Goal: Information Seeking & Learning: Learn about a topic

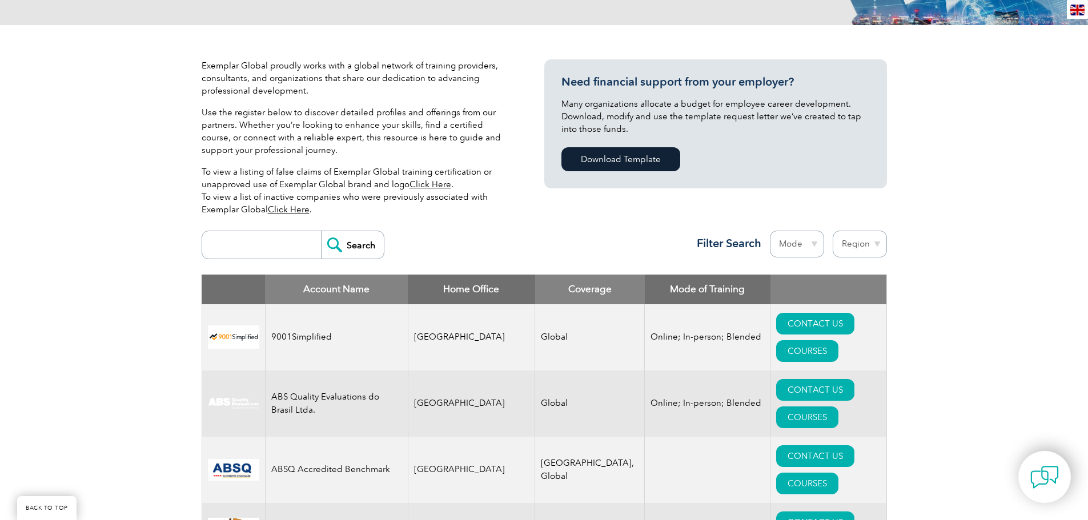
scroll to position [286, 0]
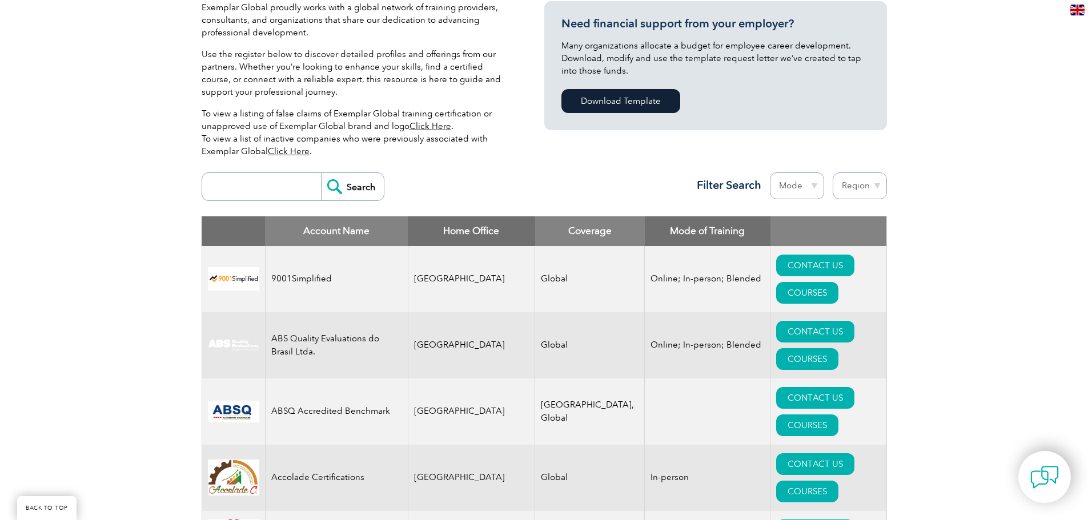
click at [792, 189] on select "Mode Online In-person Blended" at bounding box center [797, 186] width 54 height 27
click at [854, 187] on select "Region [GEOGRAPHIC_DATA] [GEOGRAPHIC_DATA] [GEOGRAPHIC_DATA] [GEOGRAPHIC_DATA] …" at bounding box center [860, 186] width 54 height 27
select select "[GEOGRAPHIC_DATA]"
click at [833, 173] on select "Region [GEOGRAPHIC_DATA] [GEOGRAPHIC_DATA] [GEOGRAPHIC_DATA] [GEOGRAPHIC_DATA] …" at bounding box center [860, 186] width 54 height 27
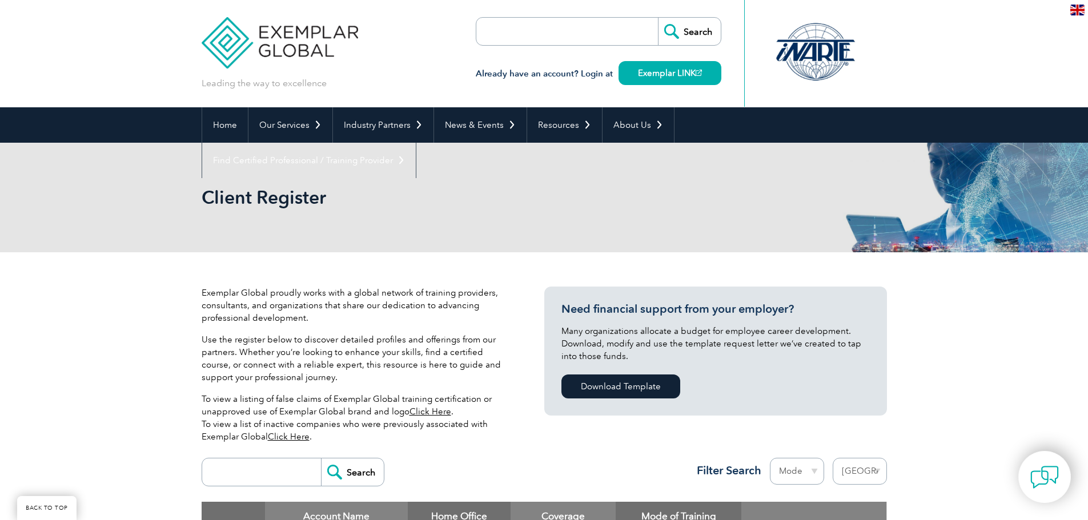
select select "[GEOGRAPHIC_DATA]"
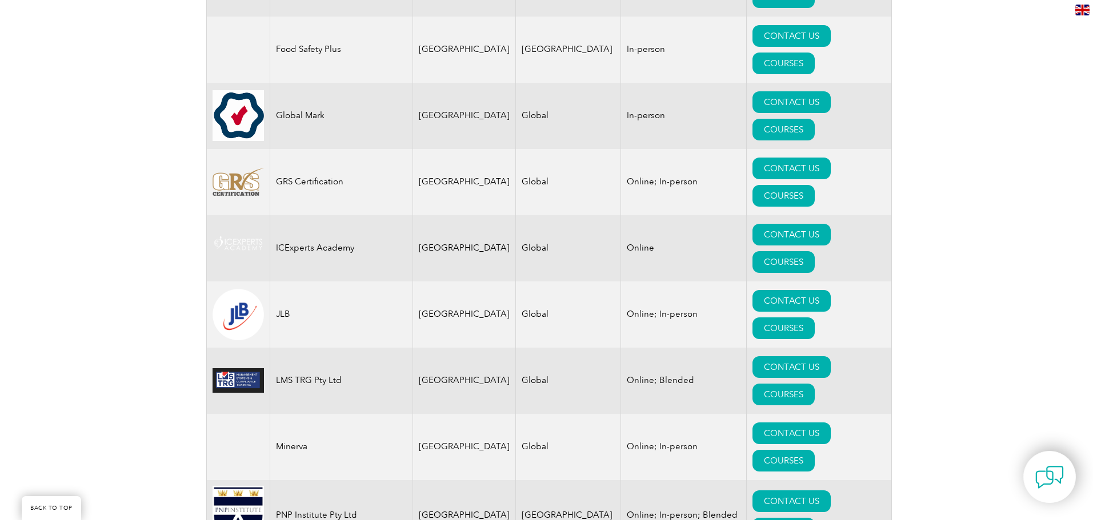
scroll to position [1083, 0]
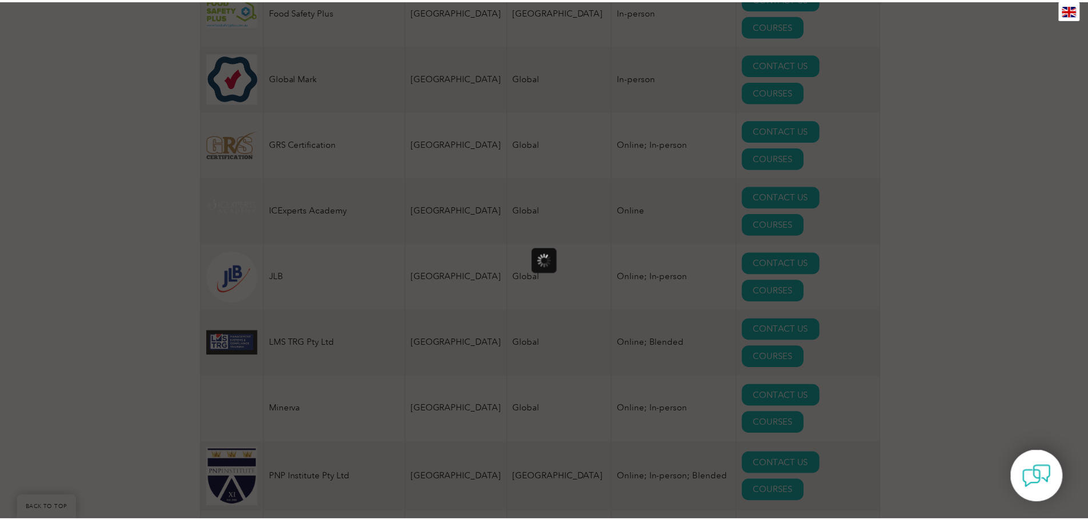
scroll to position [0, 0]
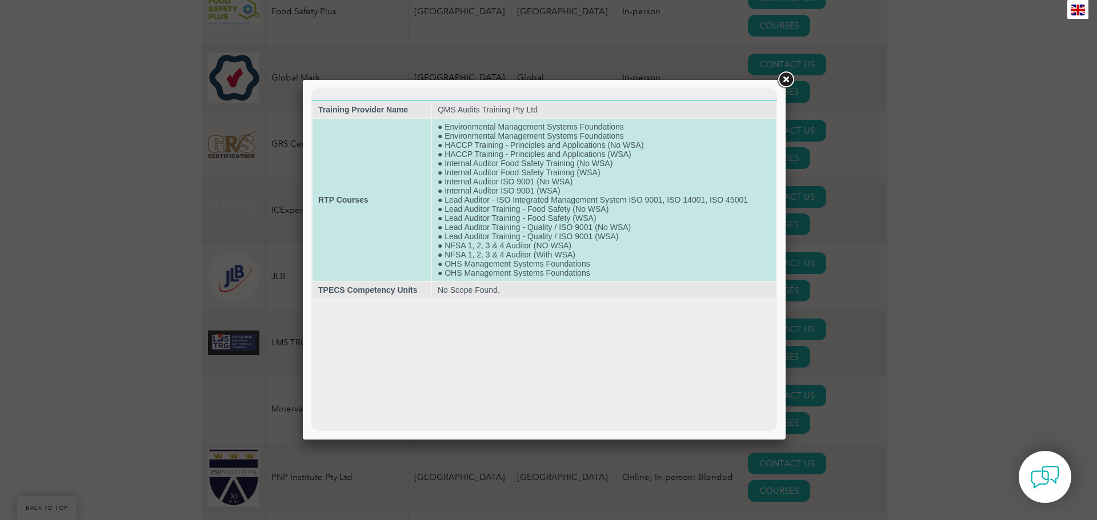
click at [570, 230] on td "● Environmental Management Systems Foundations ● Environmental Management Syste…" at bounding box center [604, 200] width 344 height 162
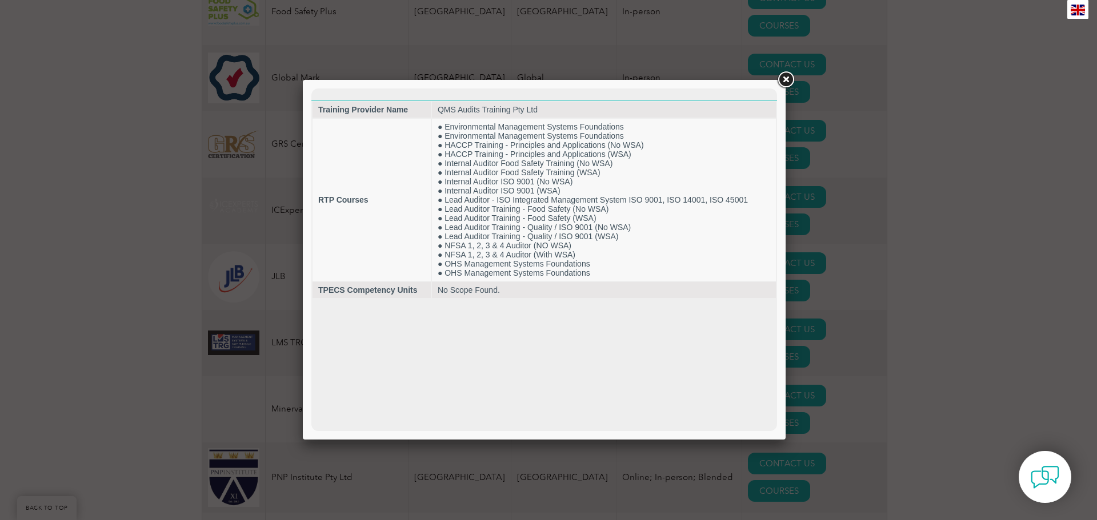
click at [785, 81] on link at bounding box center [785, 80] width 21 height 21
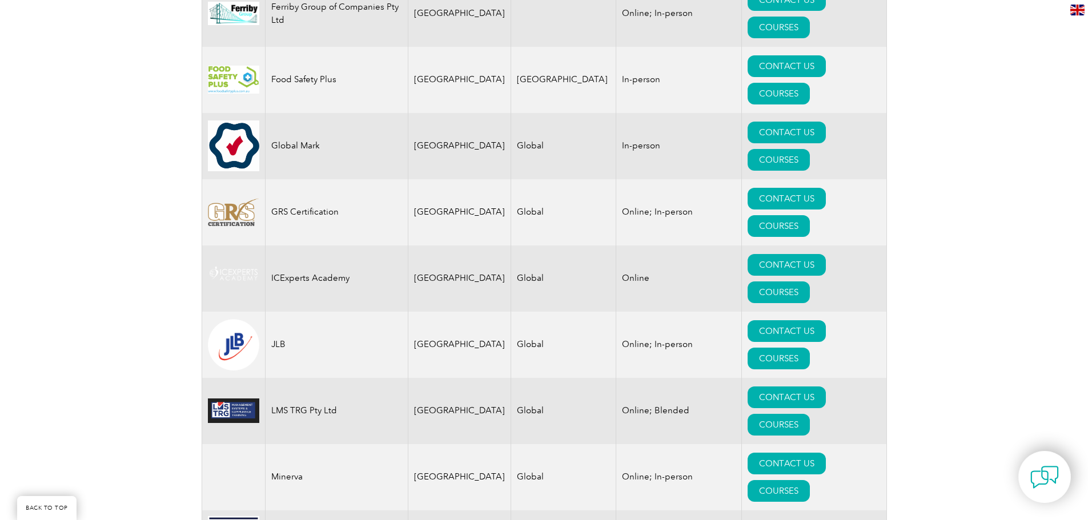
scroll to position [988, 0]
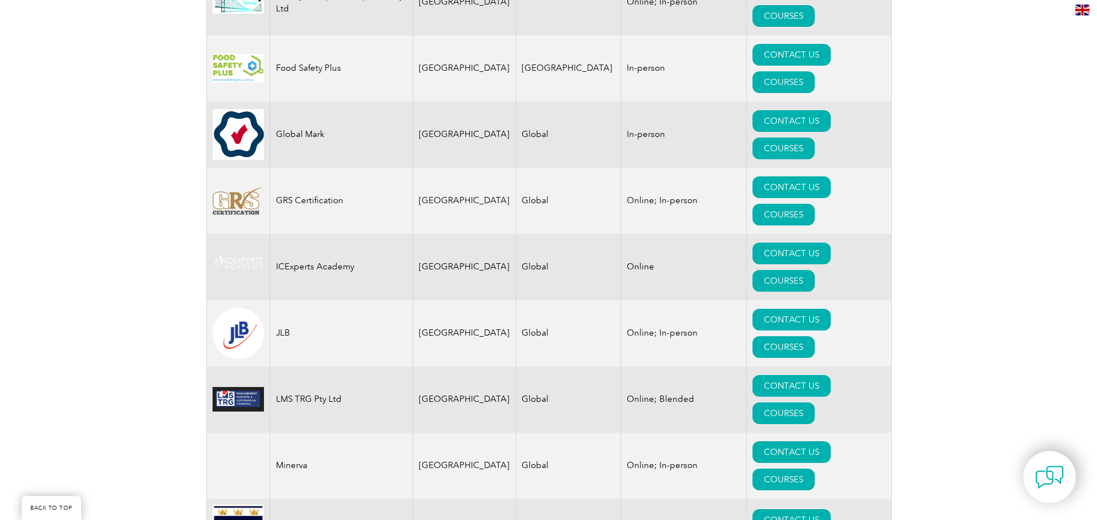
scroll to position [1083, 0]
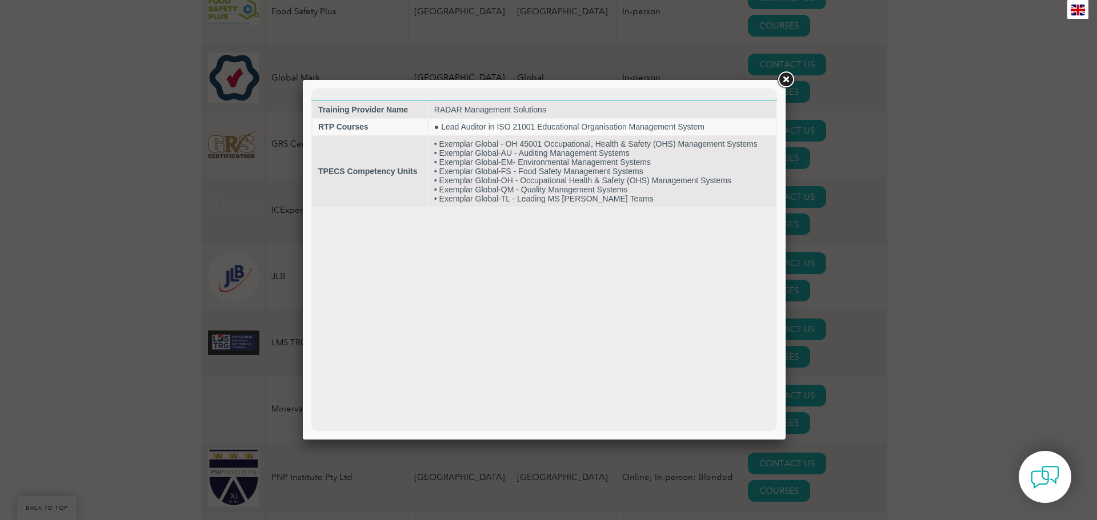
scroll to position [0, 0]
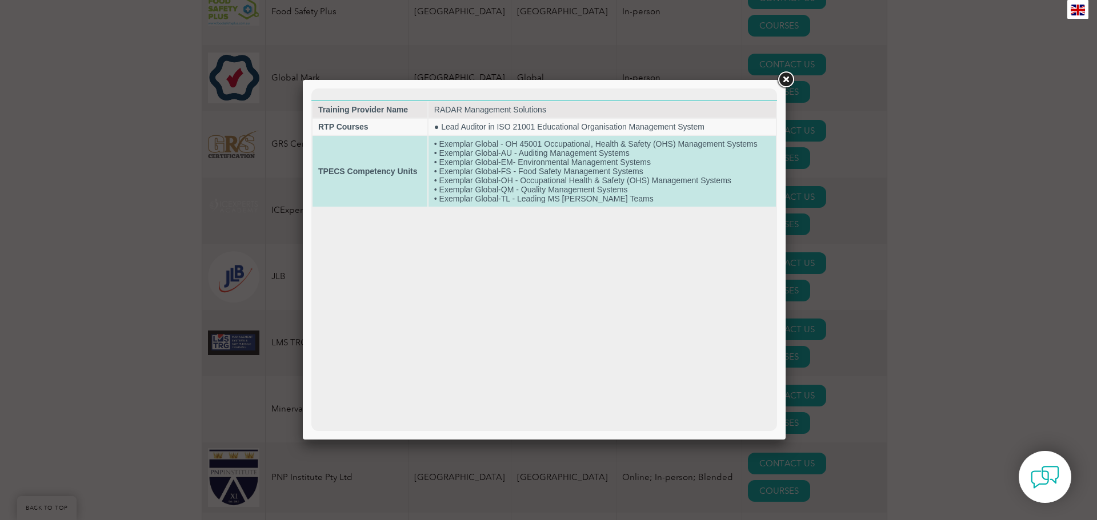
click at [635, 175] on td "• Exemplar Global - OH 45001 Occupational, Health & Safety (OHS) Management Sys…" at bounding box center [601, 171] width 347 height 71
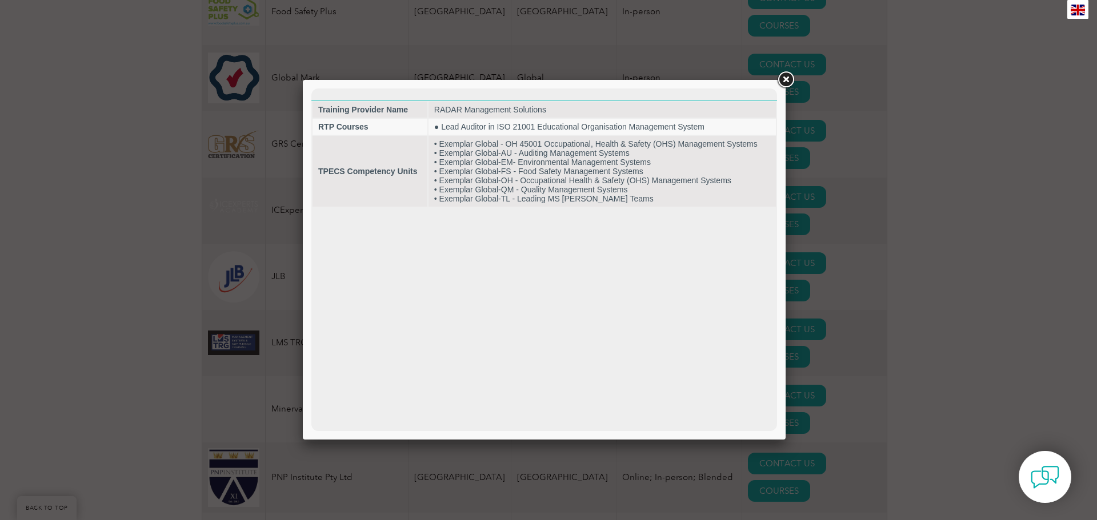
click at [791, 78] on link at bounding box center [785, 80] width 21 height 21
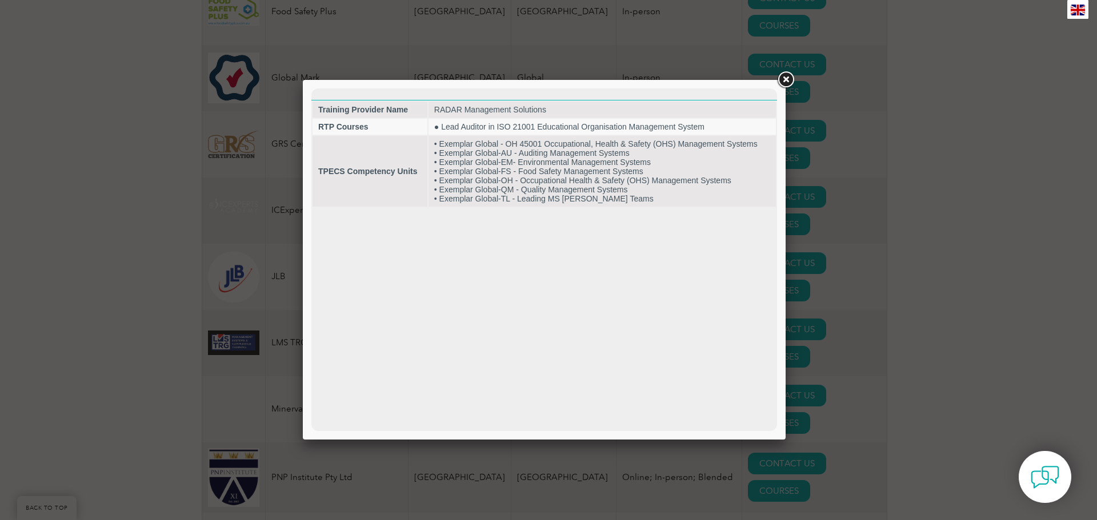
click at [789, 87] on link at bounding box center [785, 80] width 21 height 21
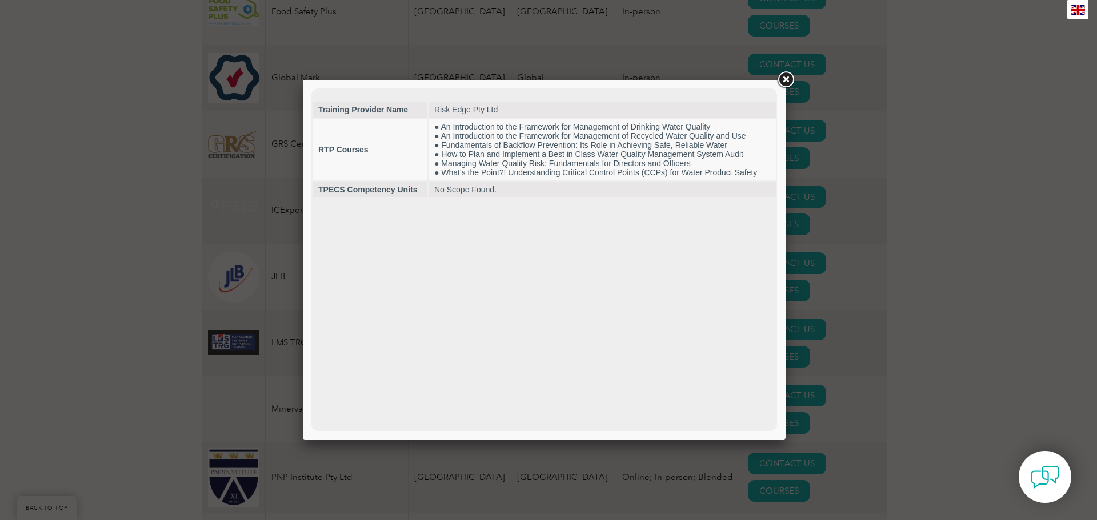
click at [787, 81] on link at bounding box center [785, 80] width 21 height 21
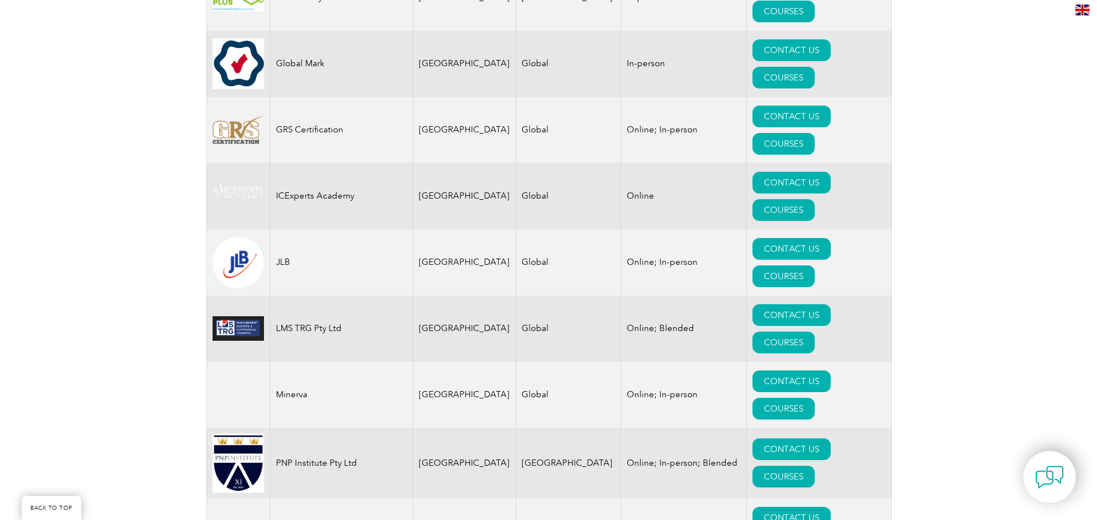
scroll to position [1178, 0]
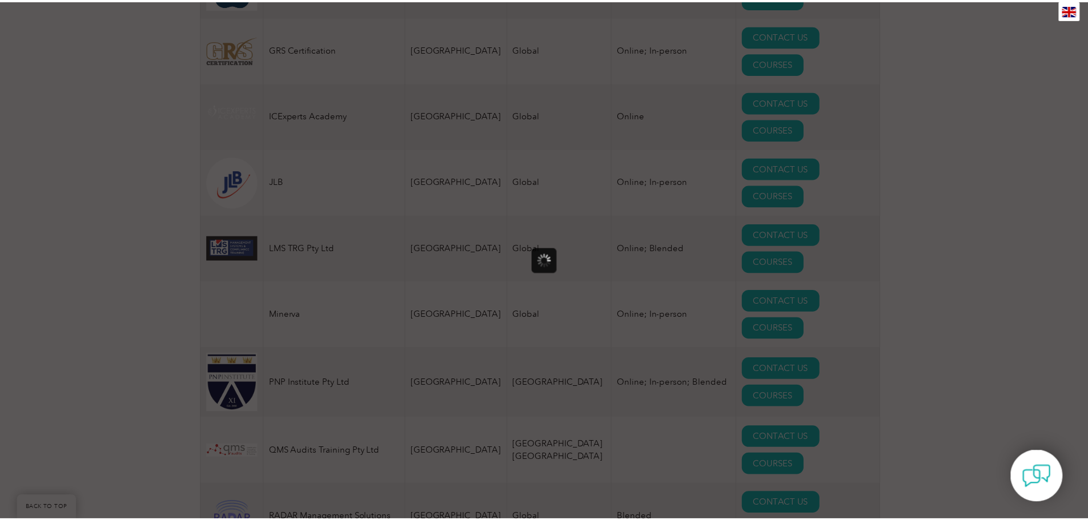
scroll to position [0, 0]
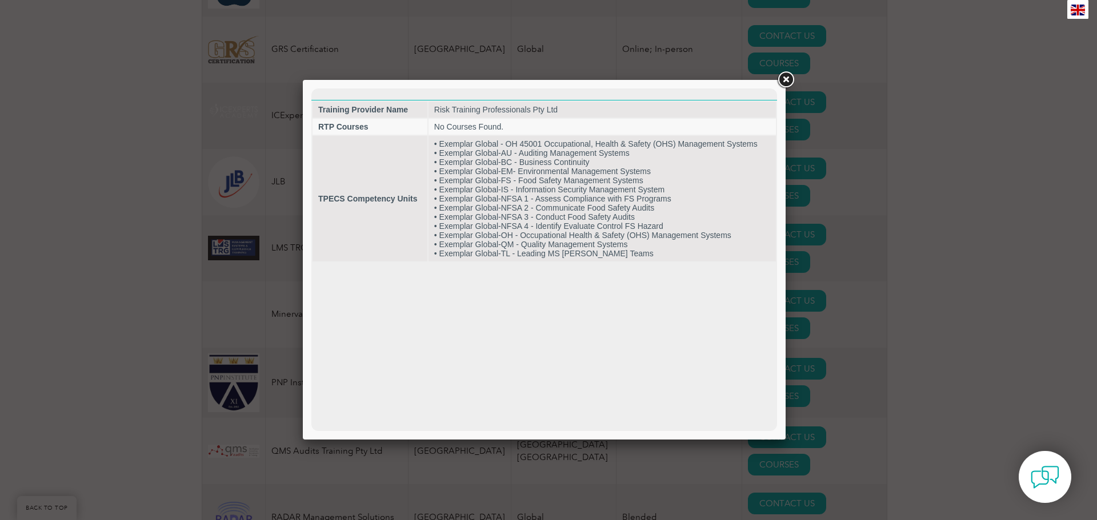
click at [782, 82] on link at bounding box center [785, 80] width 21 height 21
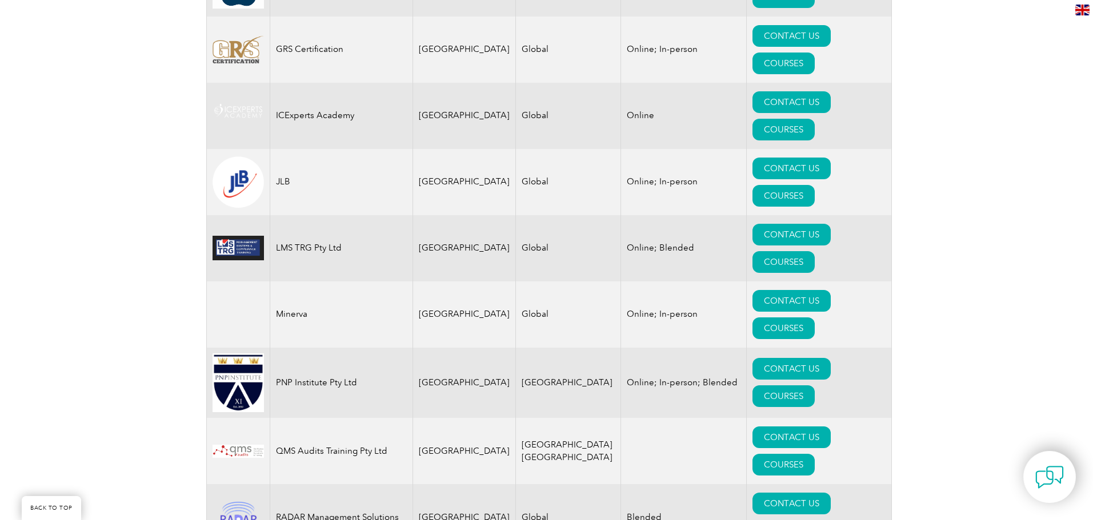
scroll to position [1273, 0]
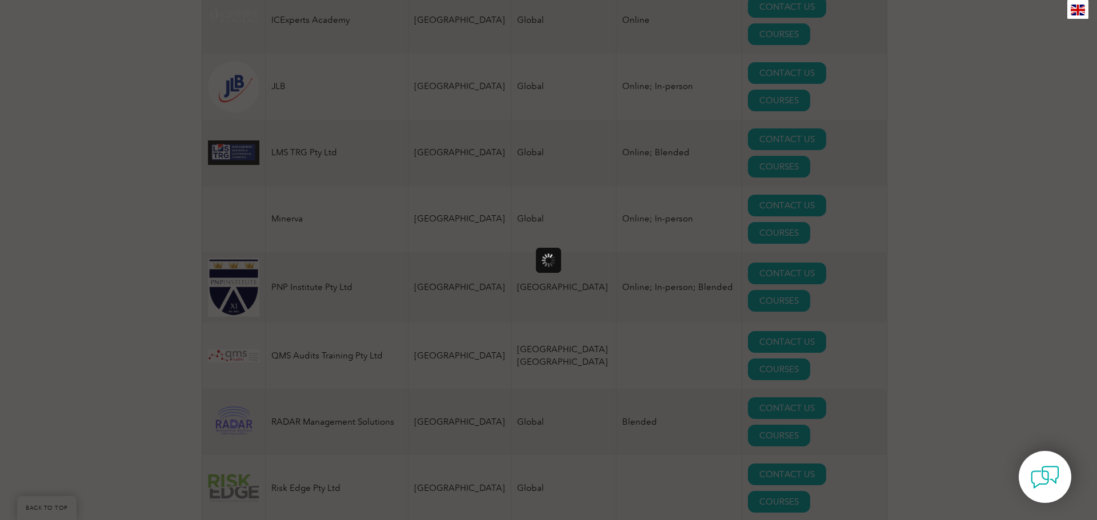
scroll to position [0, 0]
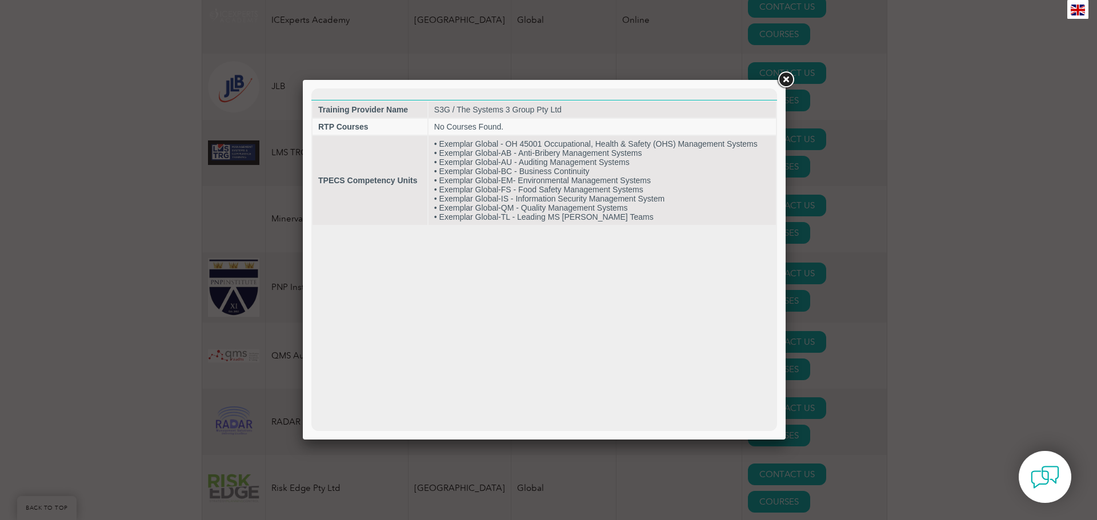
click at [788, 85] on link at bounding box center [785, 80] width 21 height 21
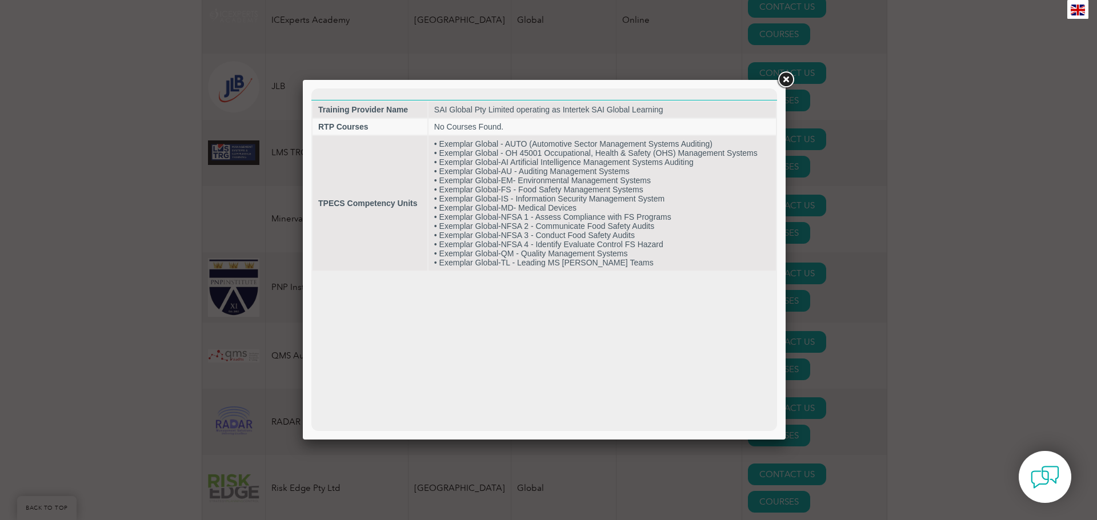
click at [788, 81] on link at bounding box center [785, 80] width 21 height 21
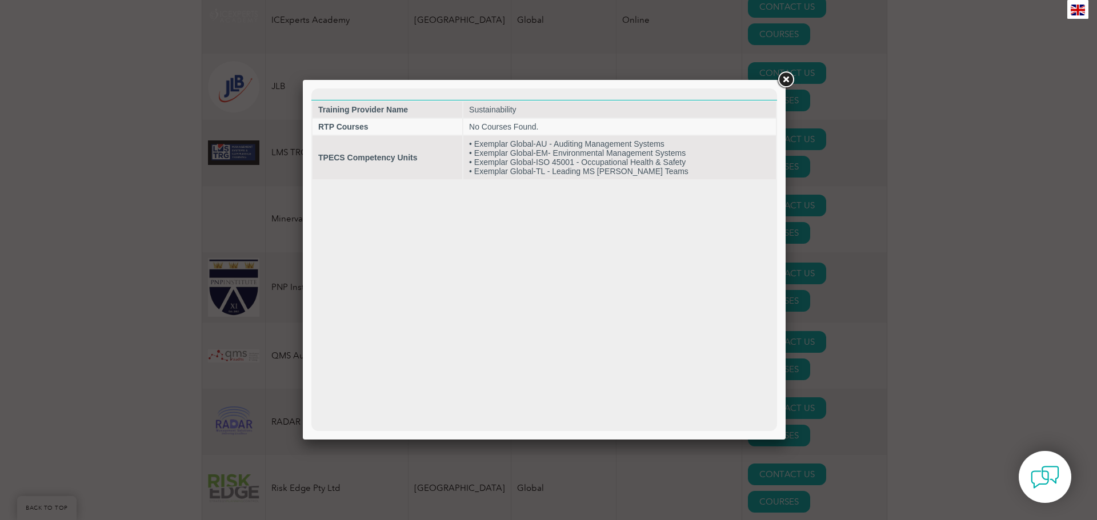
click at [779, 82] on link at bounding box center [785, 80] width 21 height 21
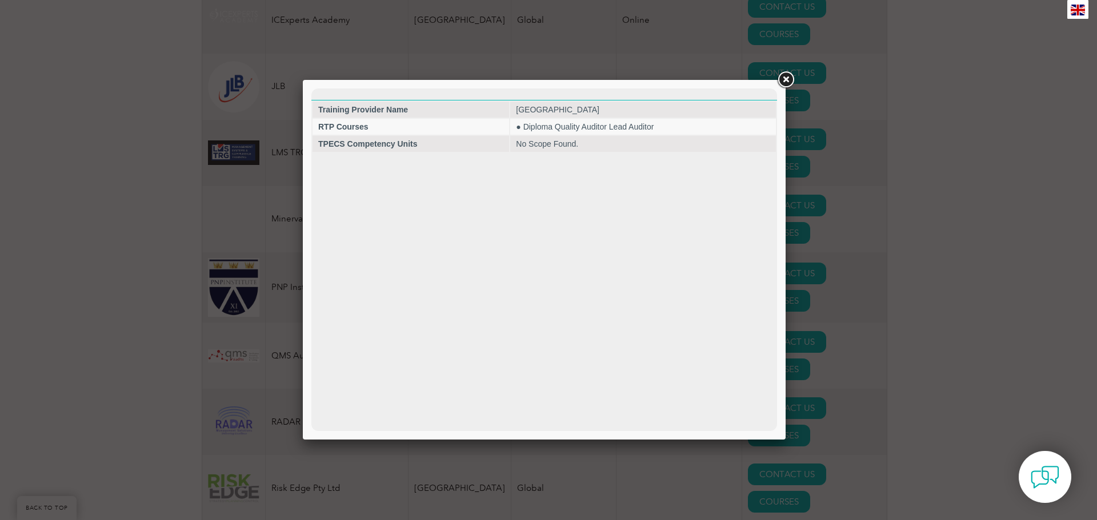
click at [780, 82] on link at bounding box center [785, 80] width 21 height 21
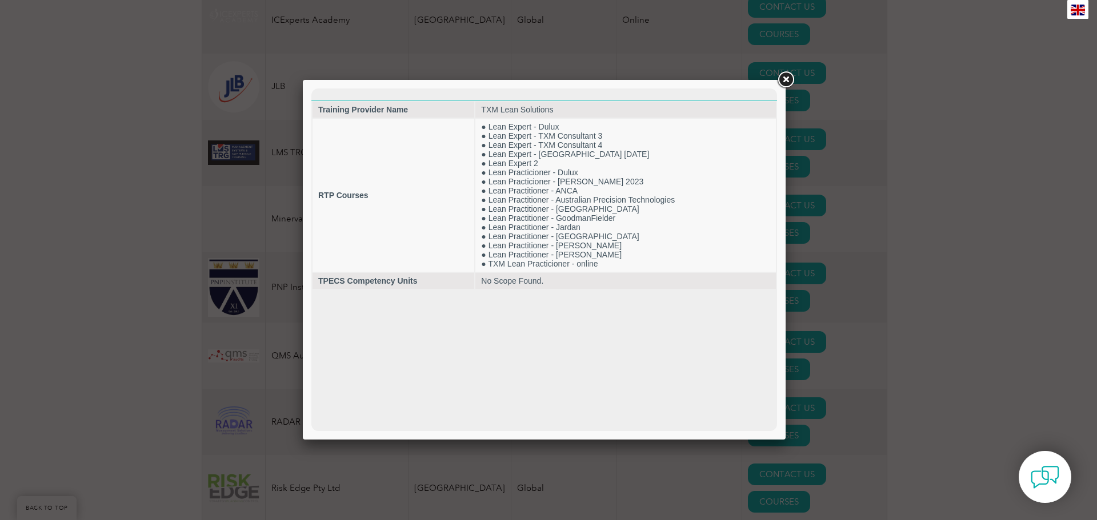
click at [782, 82] on link at bounding box center [785, 80] width 21 height 21
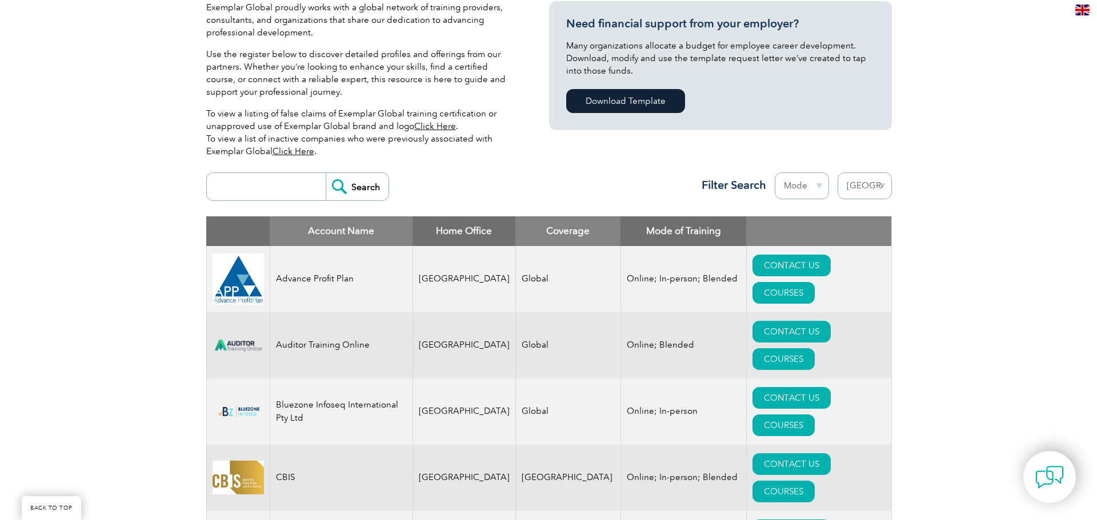
scroll to position [381, 0]
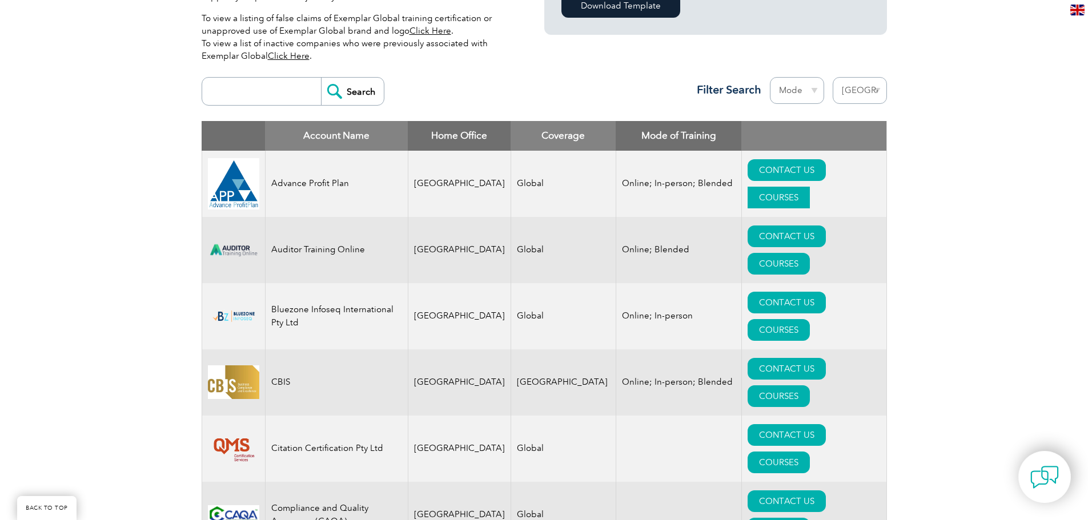
click at [801, 187] on link "COURSES" at bounding box center [779, 198] width 62 height 22
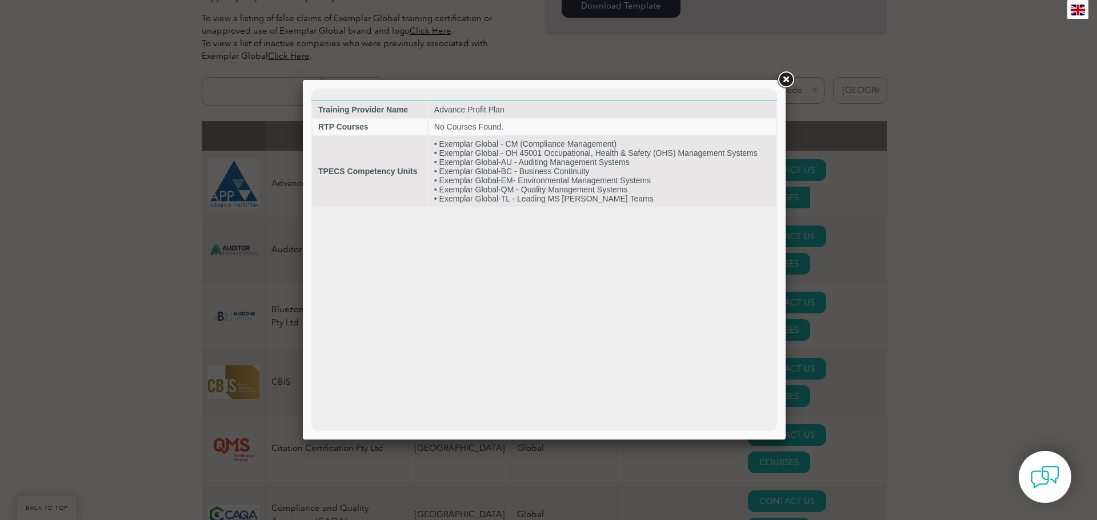
scroll to position [0, 0]
click at [780, 82] on link at bounding box center [785, 80] width 21 height 21
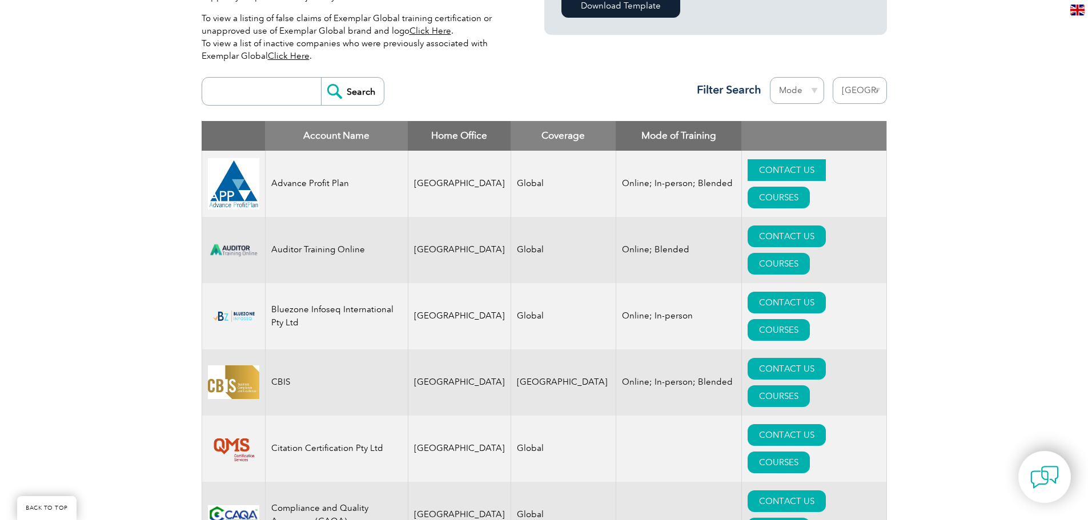
click at [764, 177] on link "CONTACT US" at bounding box center [787, 170] width 78 height 22
click at [810, 319] on link "COURSES" at bounding box center [779, 330] width 62 height 22
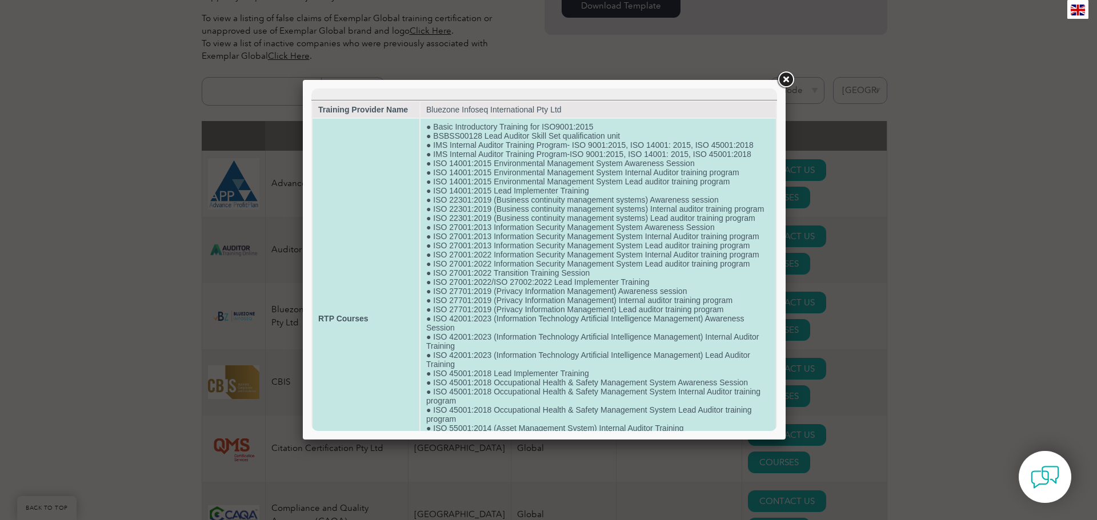
scroll to position [95, 0]
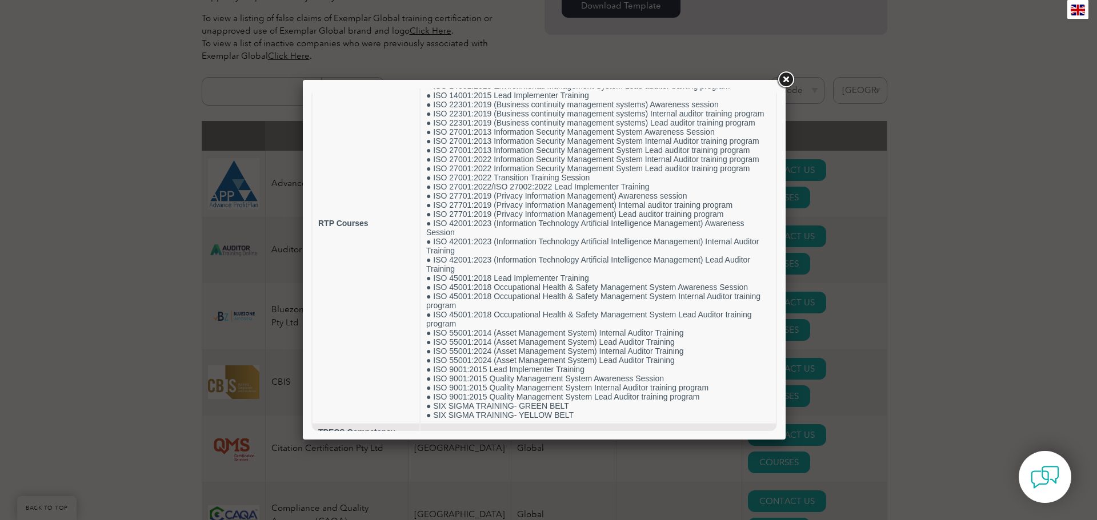
click at [784, 82] on link at bounding box center [785, 80] width 21 height 21
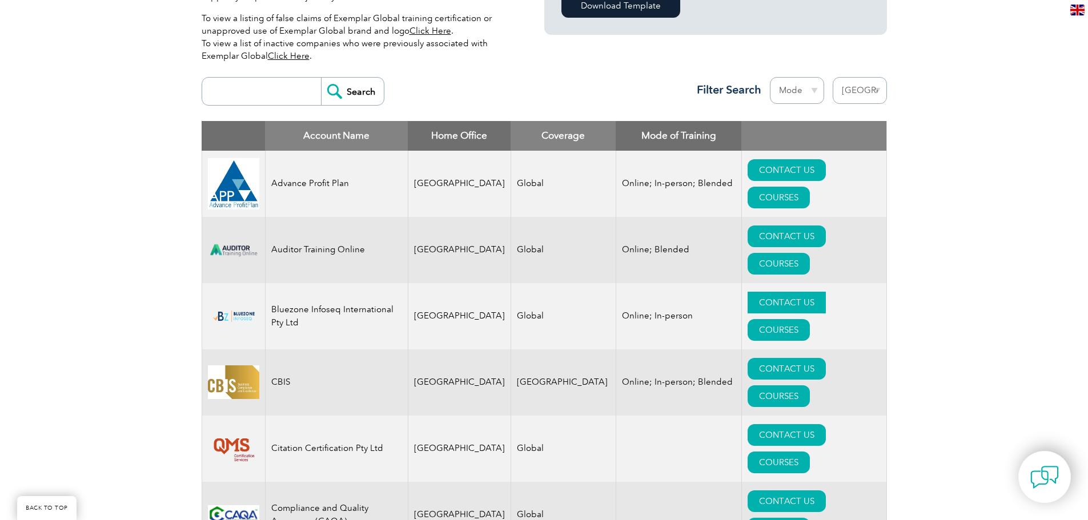
click at [748, 292] on link "CONTACT US" at bounding box center [787, 303] width 78 height 22
click at [801, 386] on link "COURSES" at bounding box center [779, 397] width 62 height 22
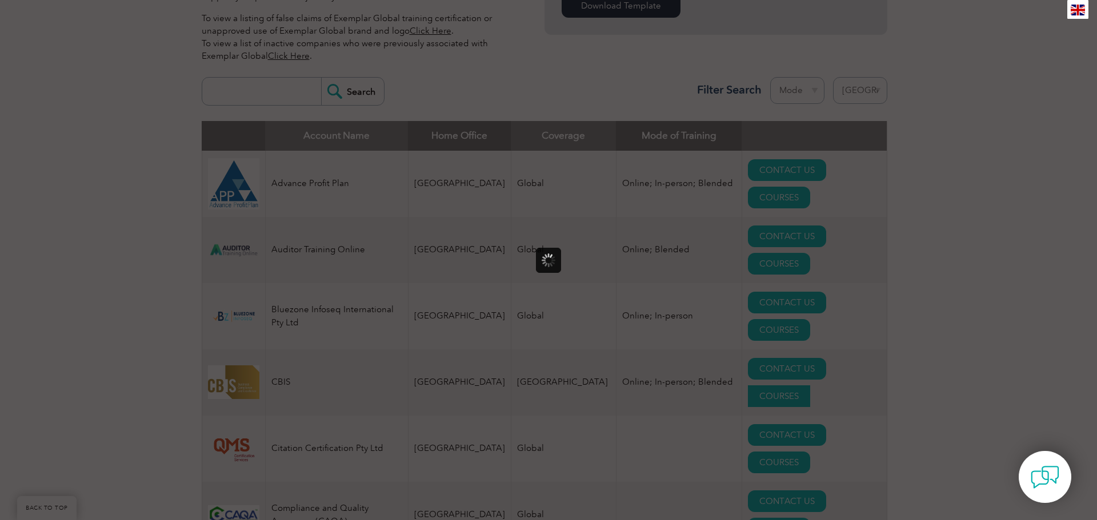
scroll to position [0, 0]
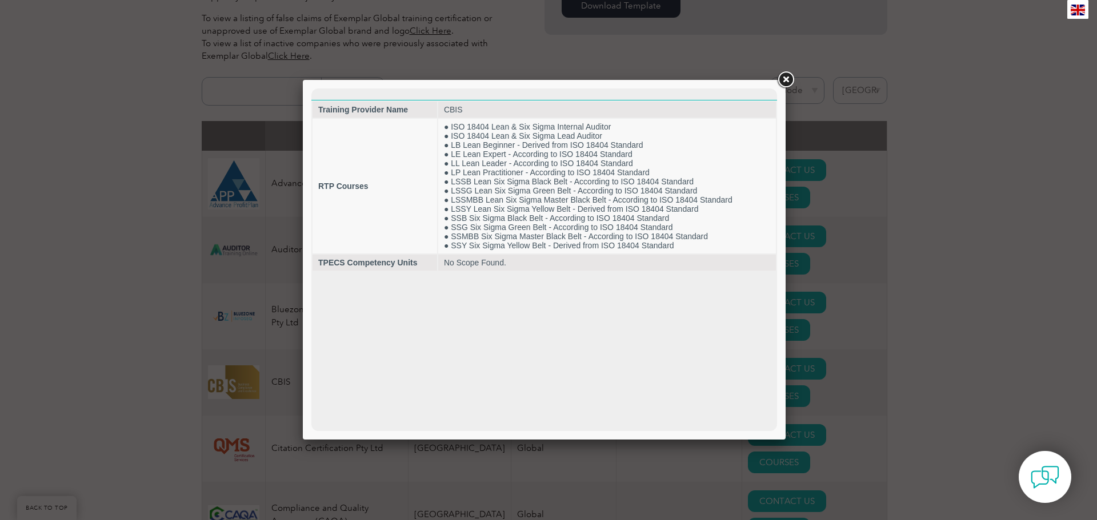
click at [790, 80] on link at bounding box center [785, 80] width 21 height 21
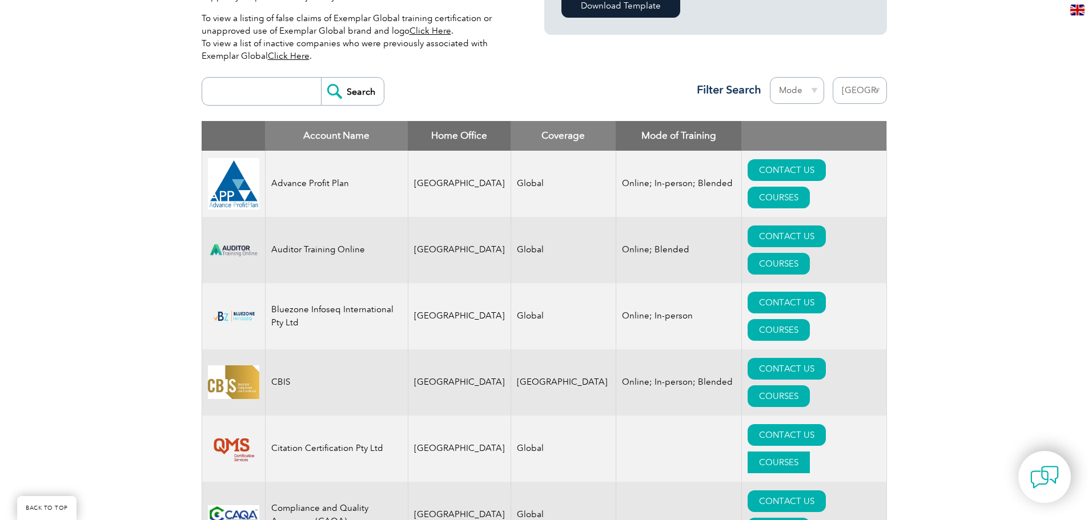
click at [810, 452] on link "COURSES" at bounding box center [779, 463] width 62 height 22
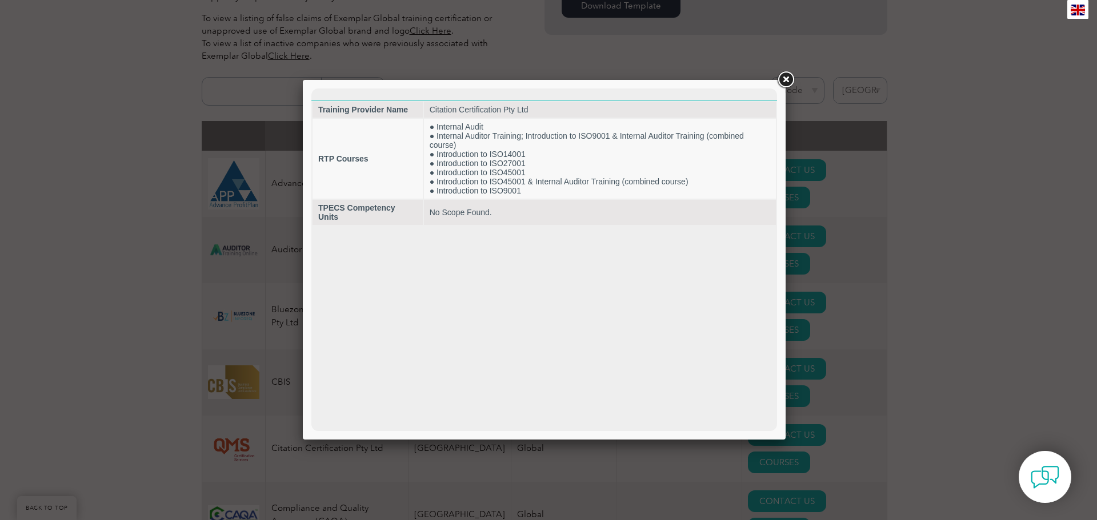
click at [788, 83] on link at bounding box center [785, 80] width 21 height 21
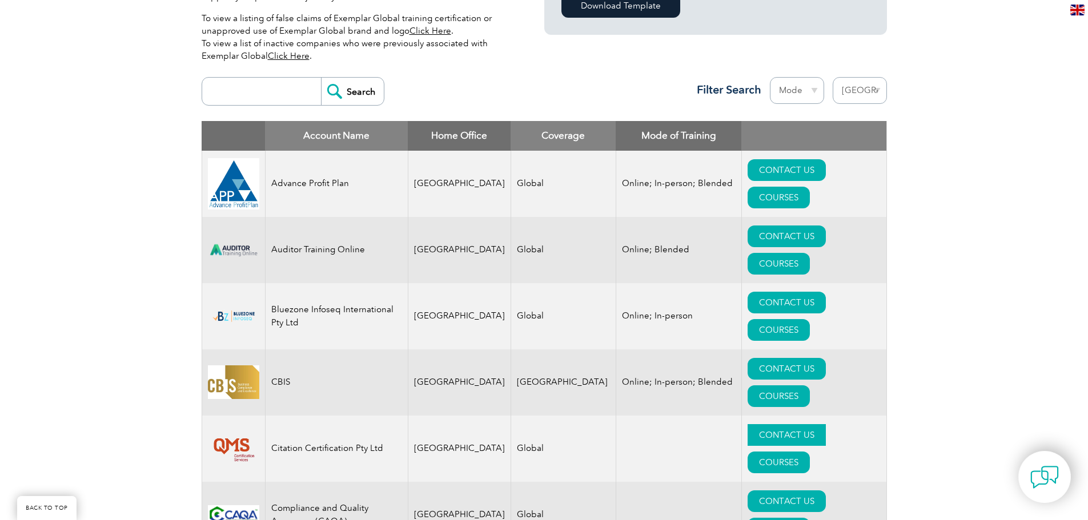
click at [762, 424] on link "CONTACT US" at bounding box center [787, 435] width 78 height 22
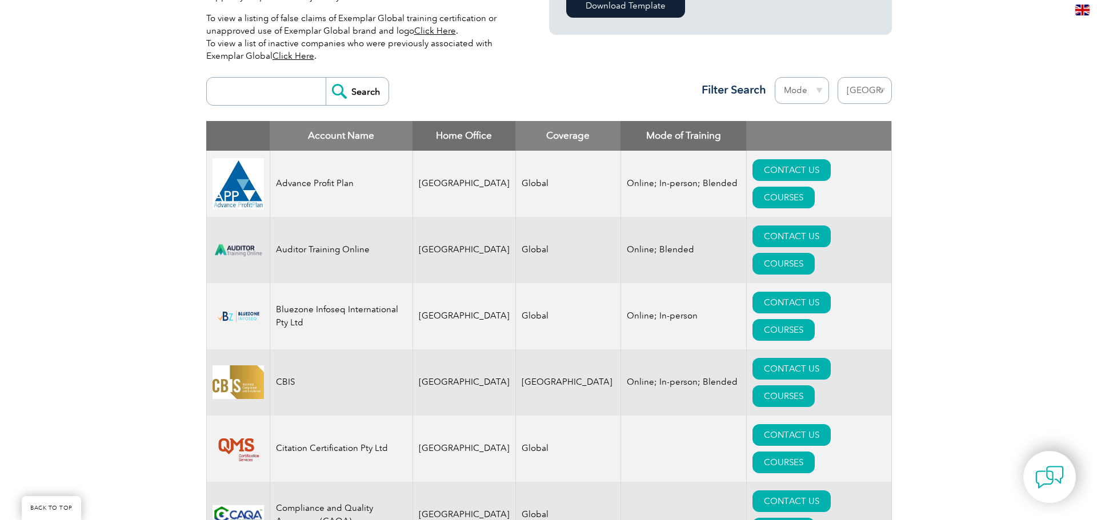
scroll to position [476, 0]
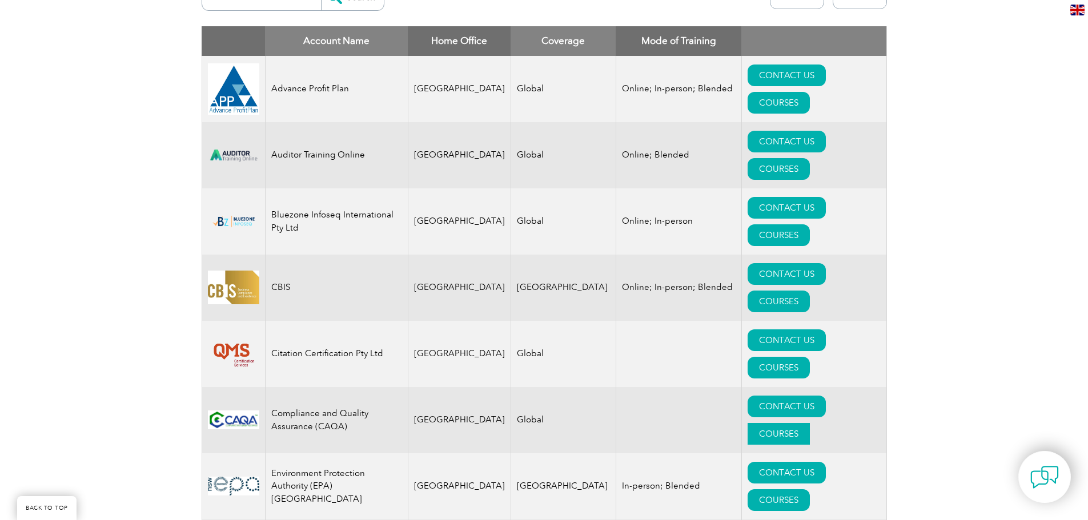
click at [800, 423] on link "COURSES" at bounding box center [779, 434] width 62 height 22
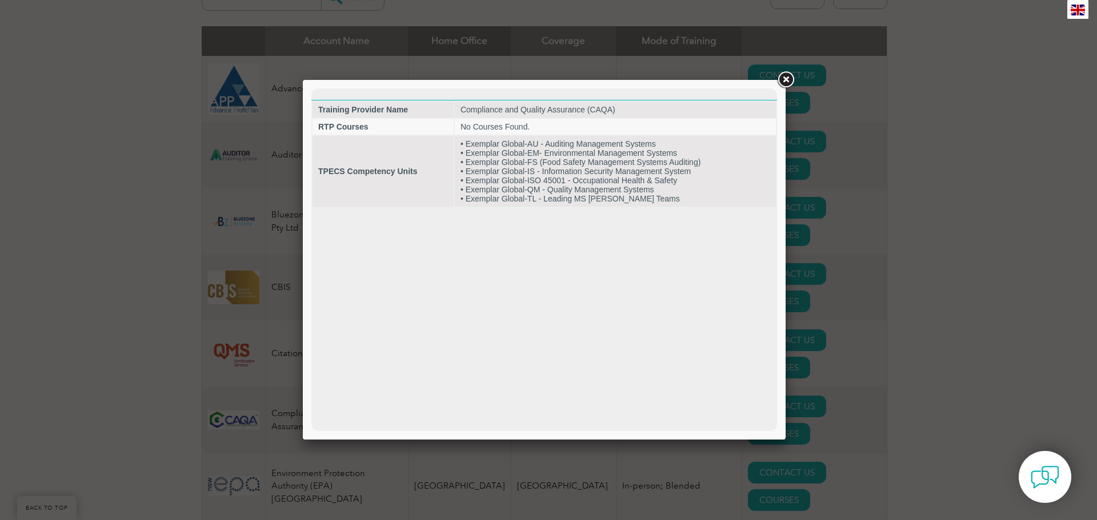
scroll to position [0, 0]
click at [788, 75] on link at bounding box center [785, 80] width 21 height 21
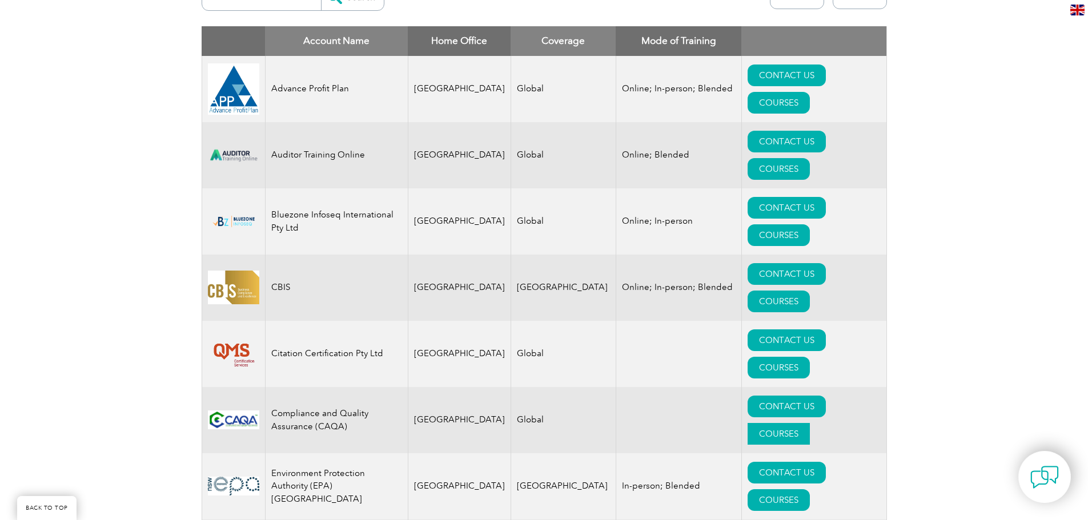
click at [810, 423] on link "COURSES" at bounding box center [779, 434] width 62 height 22
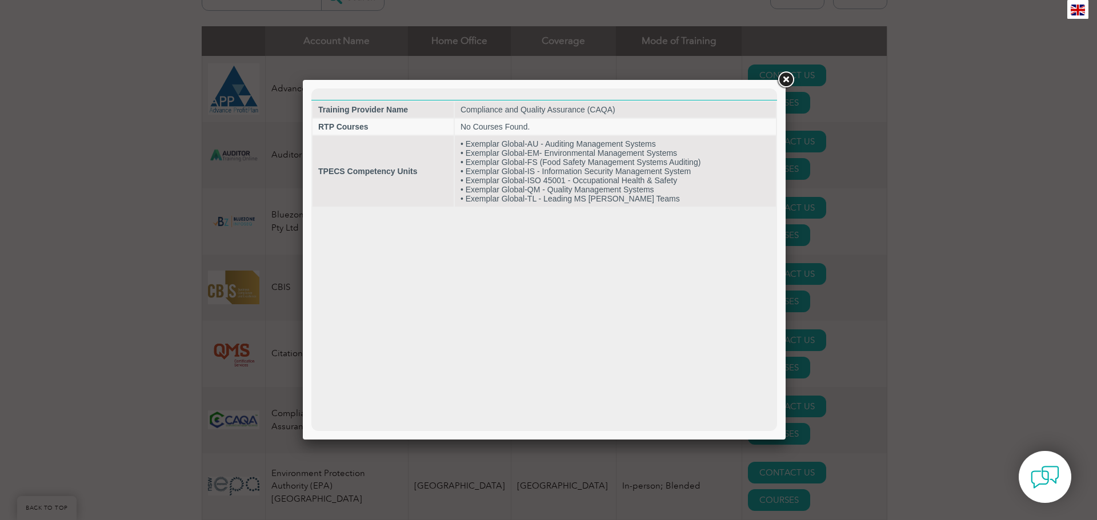
click at [790, 79] on link at bounding box center [785, 80] width 21 height 21
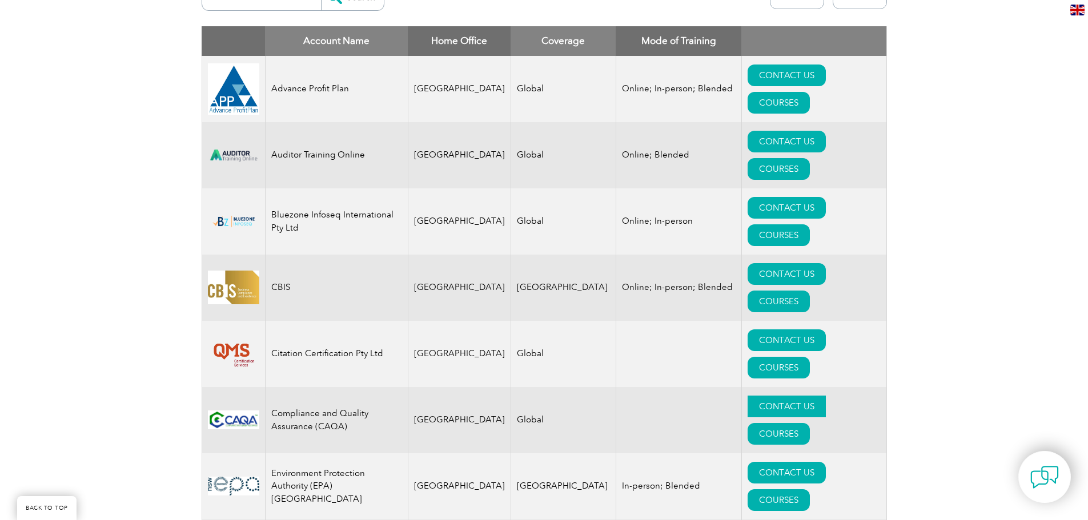
click at [748, 396] on link "CONTACT US" at bounding box center [787, 407] width 78 height 22
click at [810, 490] on link "COURSES" at bounding box center [779, 501] width 62 height 22
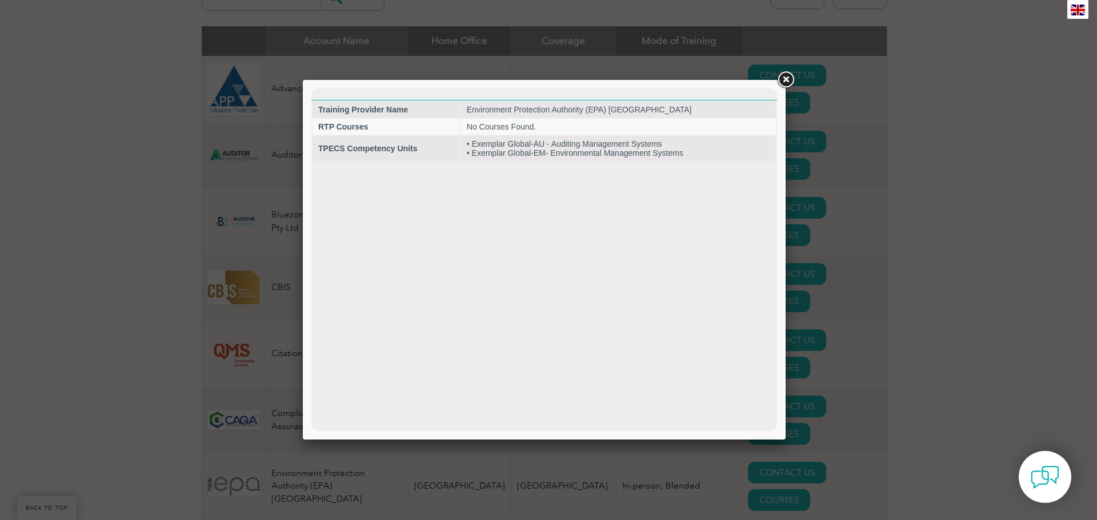
click at [789, 82] on link at bounding box center [785, 80] width 21 height 21
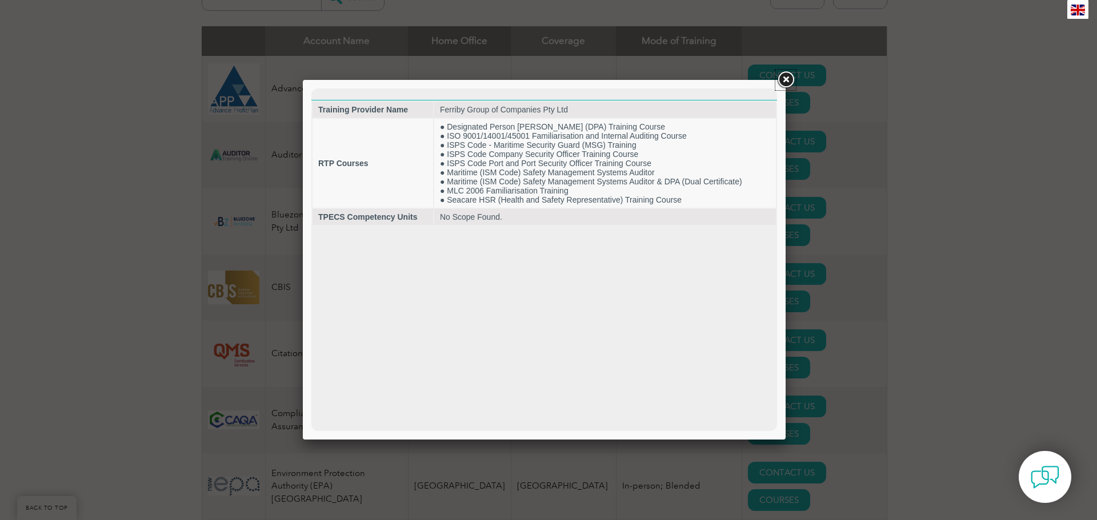
click at [792, 77] on link at bounding box center [785, 80] width 21 height 21
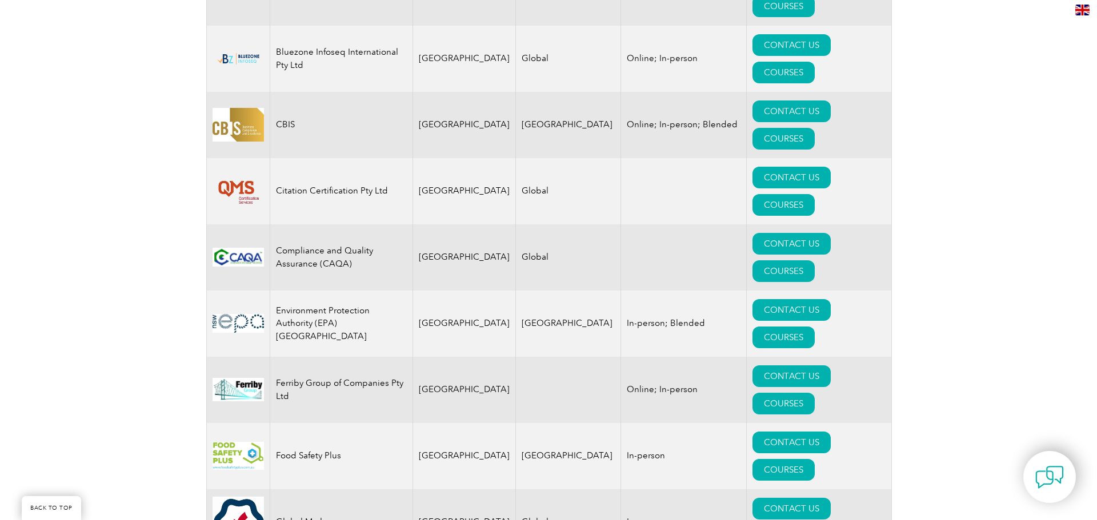
scroll to position [667, 0]
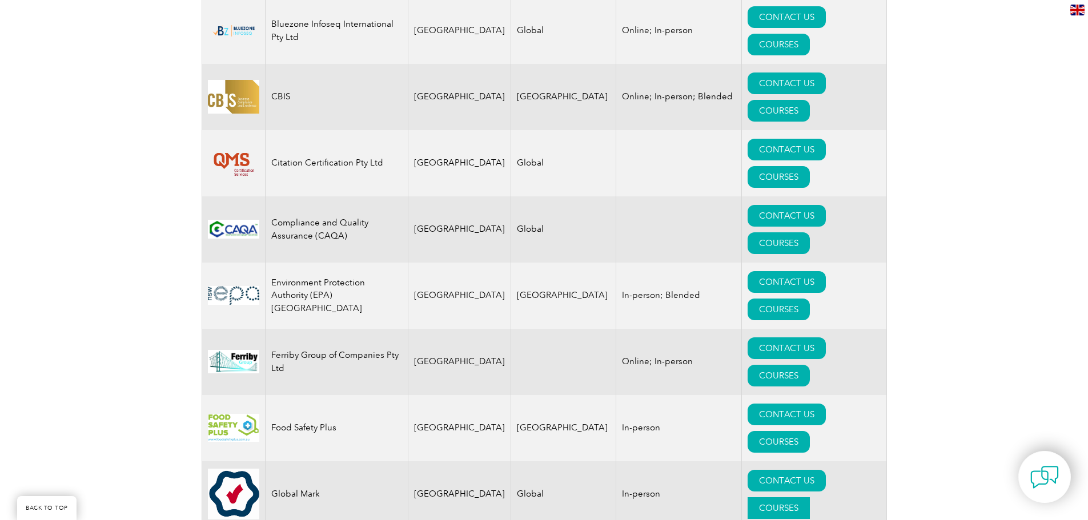
click at [802, 498] on link "COURSES" at bounding box center [779, 509] width 62 height 22
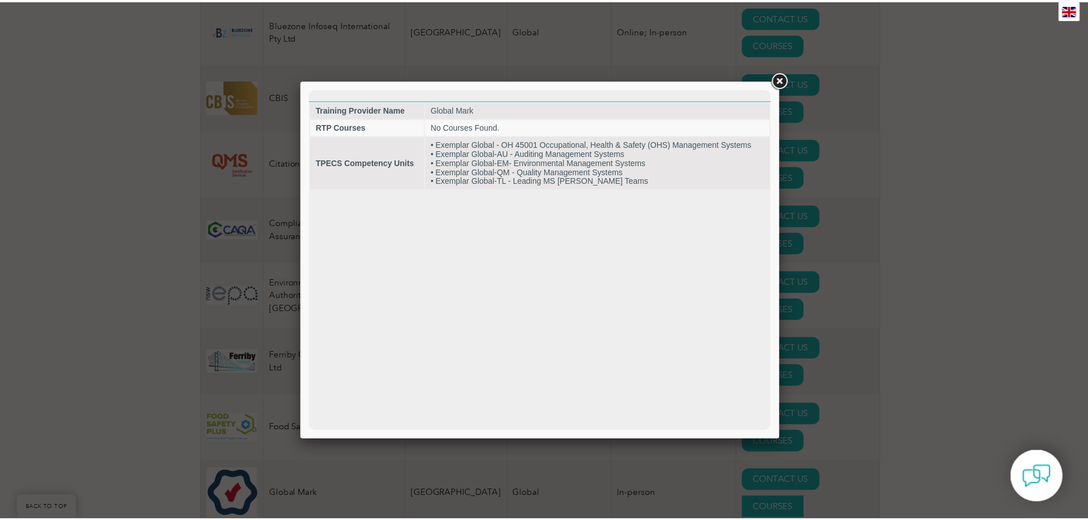
scroll to position [0, 0]
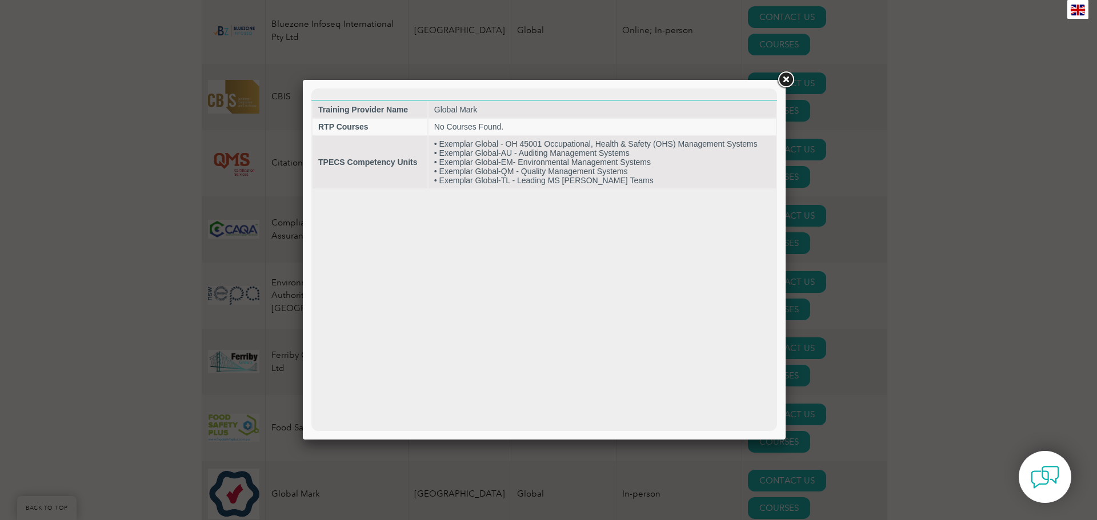
click at [784, 80] on link at bounding box center [785, 80] width 21 height 21
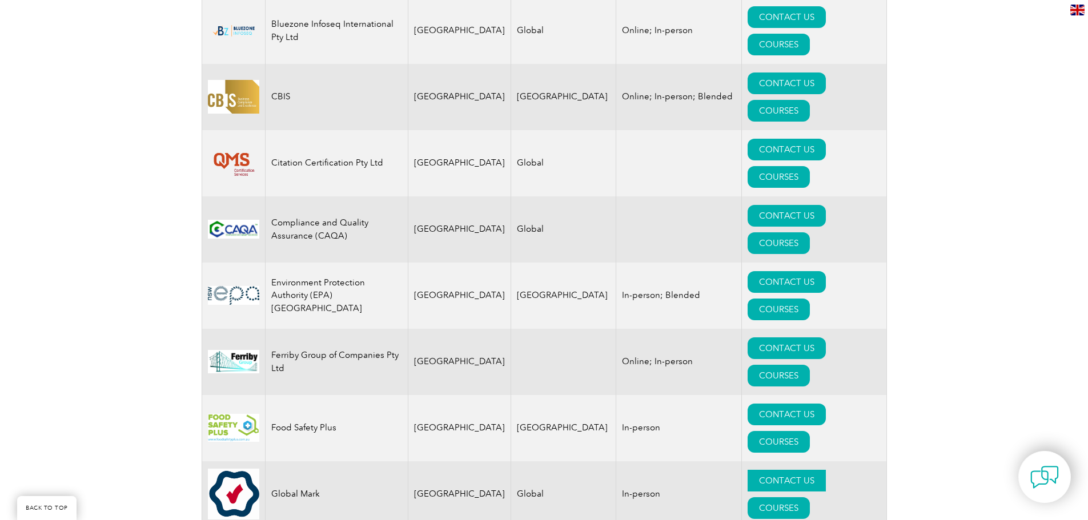
click at [748, 470] on link "CONTACT US" at bounding box center [787, 481] width 78 height 22
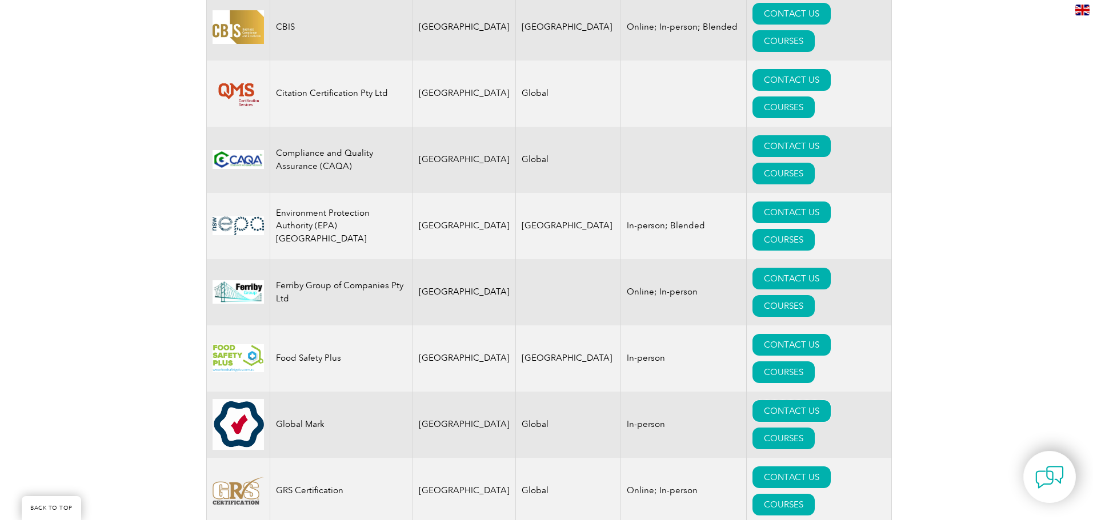
scroll to position [762, 0]
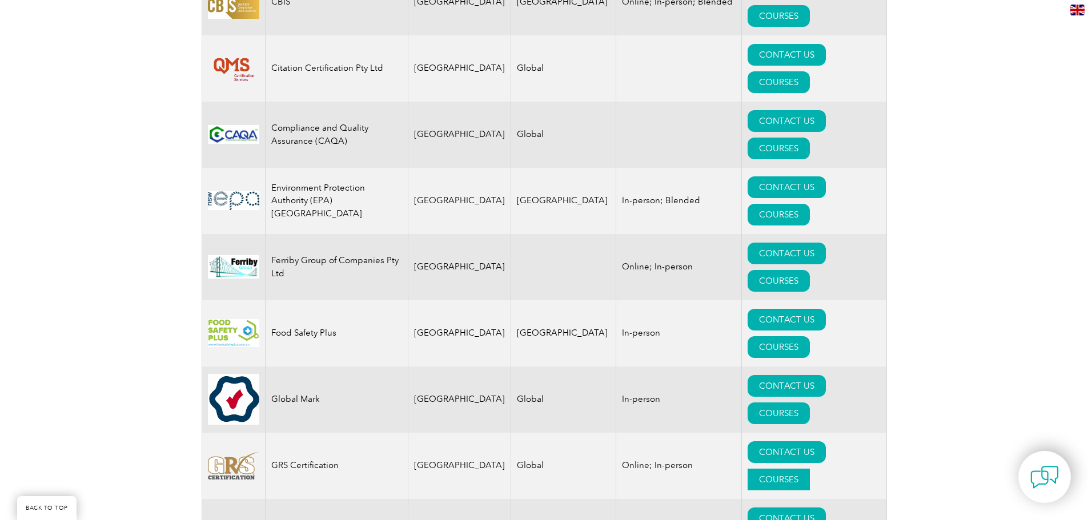
click at [810, 469] on link "COURSES" at bounding box center [779, 480] width 62 height 22
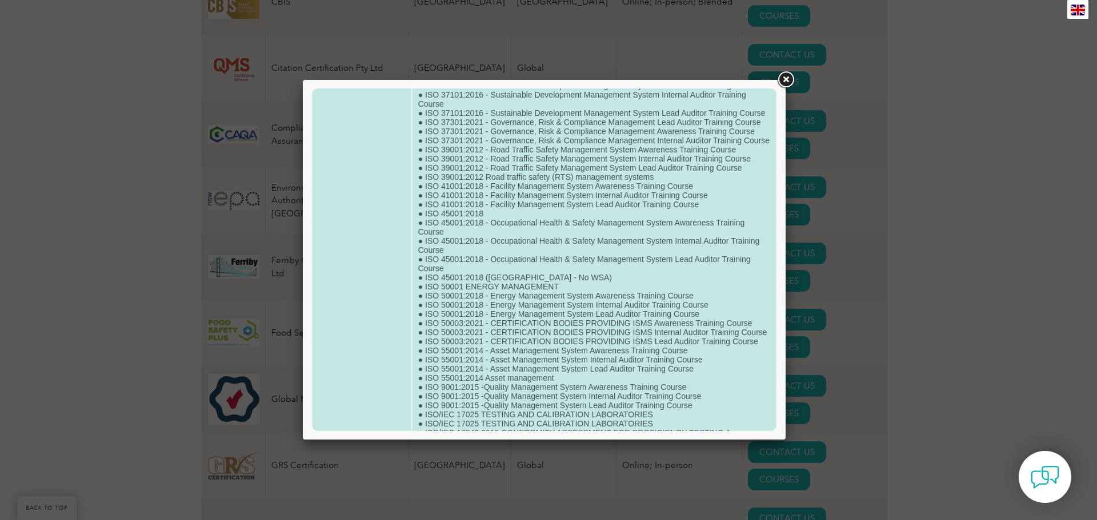
scroll to position [1143, 0]
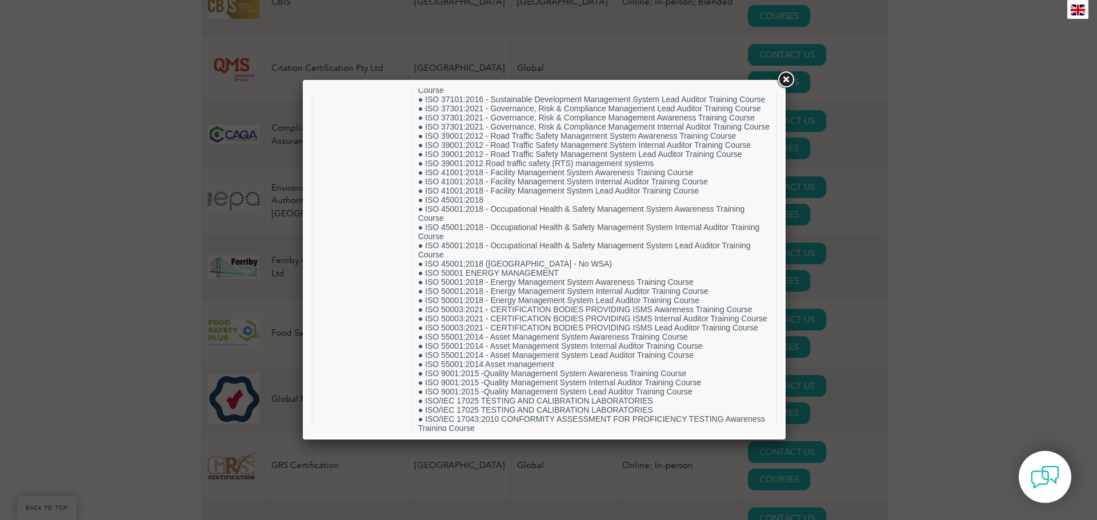
click at [786, 84] on link at bounding box center [785, 80] width 21 height 21
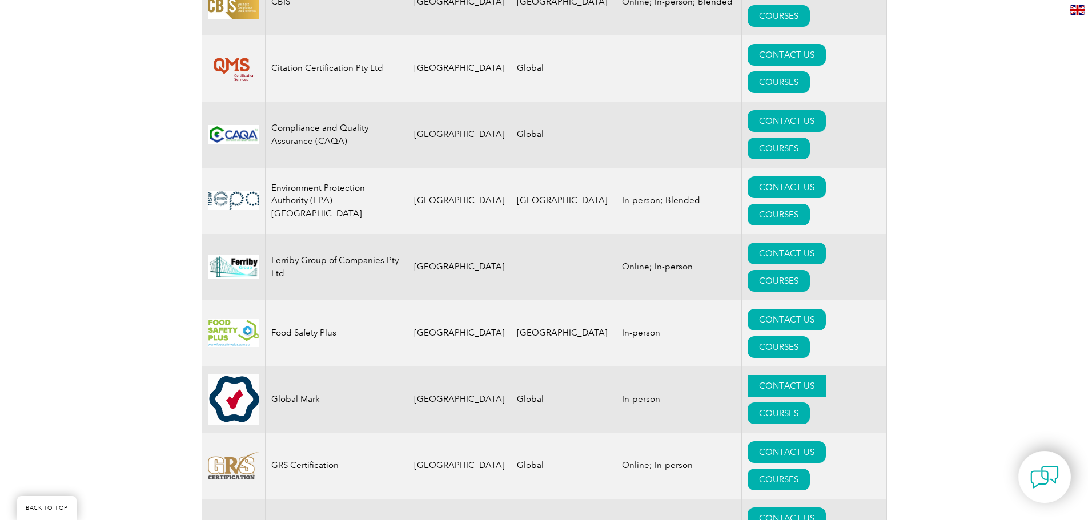
click at [748, 375] on link "CONTACT US" at bounding box center [787, 386] width 78 height 22
click at [810, 469] on link "COURSES" at bounding box center [779, 480] width 62 height 22
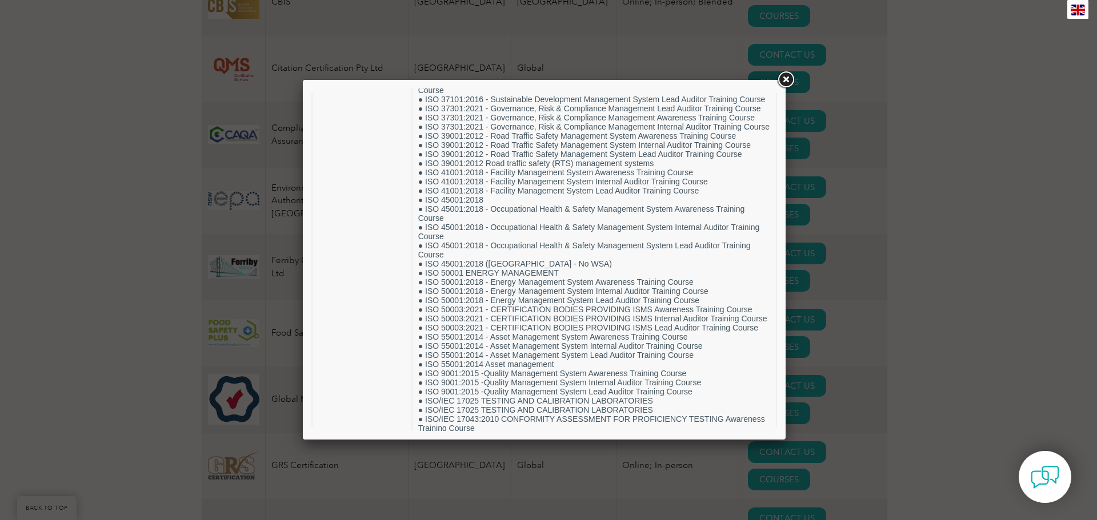
click at [784, 79] on link at bounding box center [785, 80] width 21 height 21
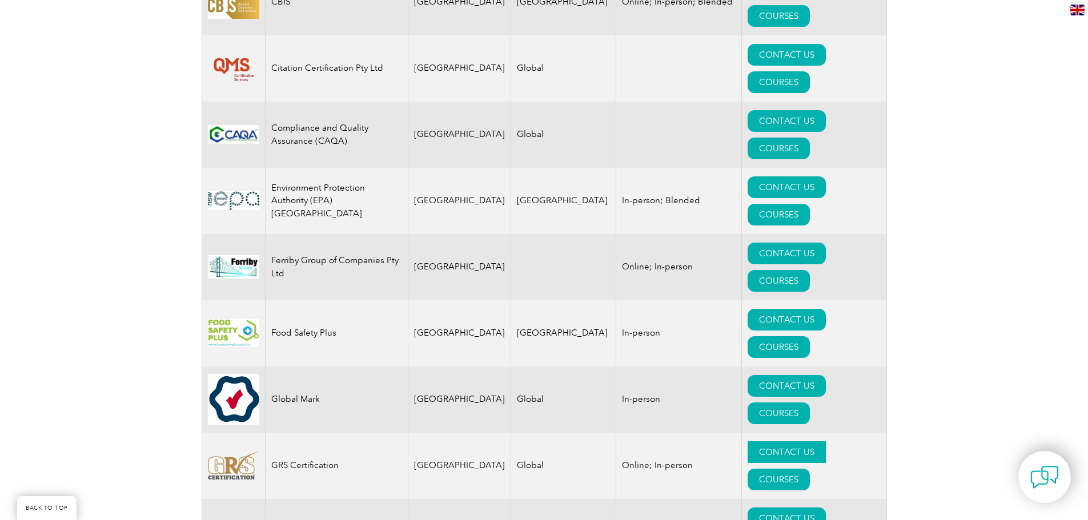
click at [748, 442] on link "CONTACT US" at bounding box center [787, 453] width 78 height 22
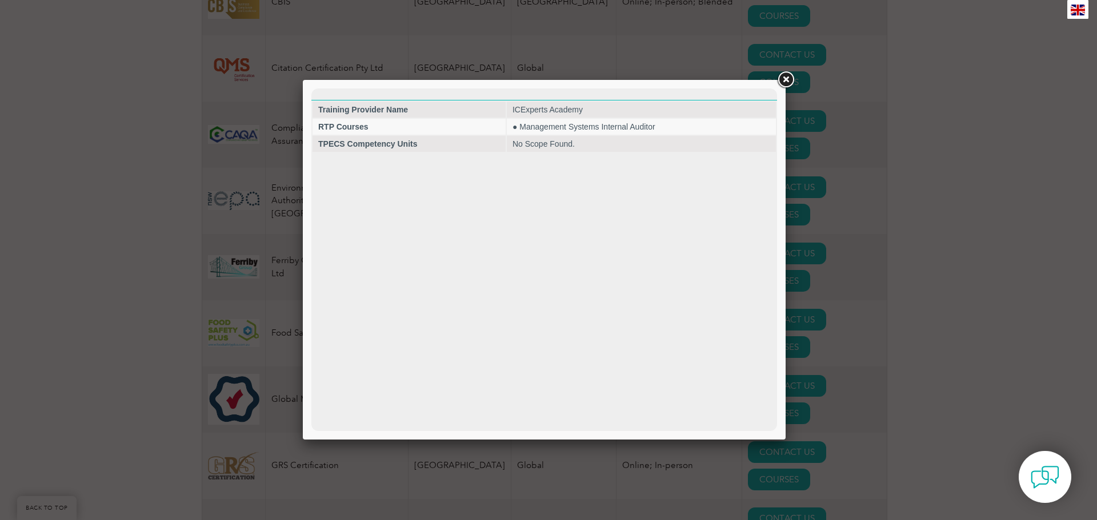
scroll to position [0, 0]
click at [786, 78] on link at bounding box center [785, 80] width 21 height 21
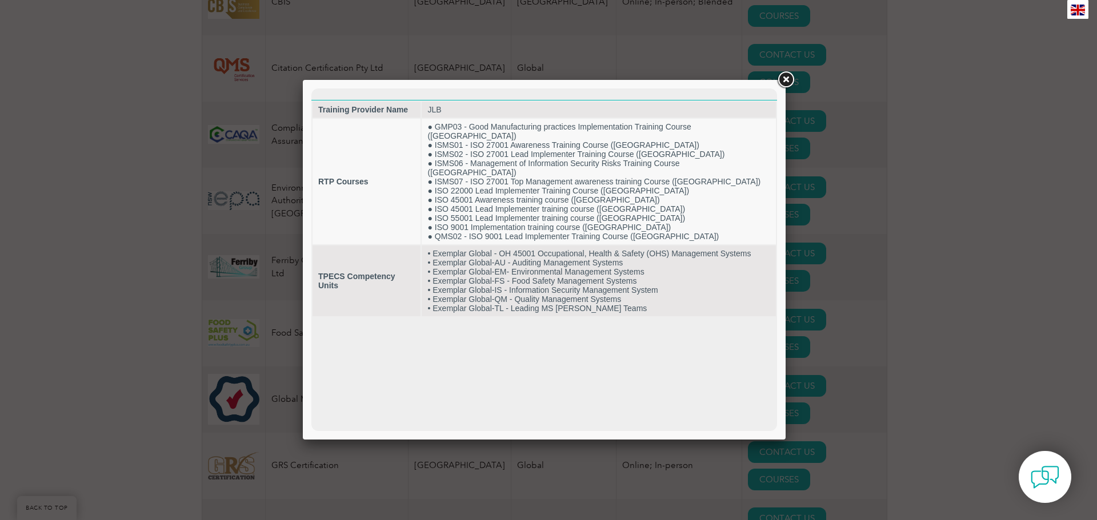
click at [782, 84] on link at bounding box center [785, 80] width 21 height 21
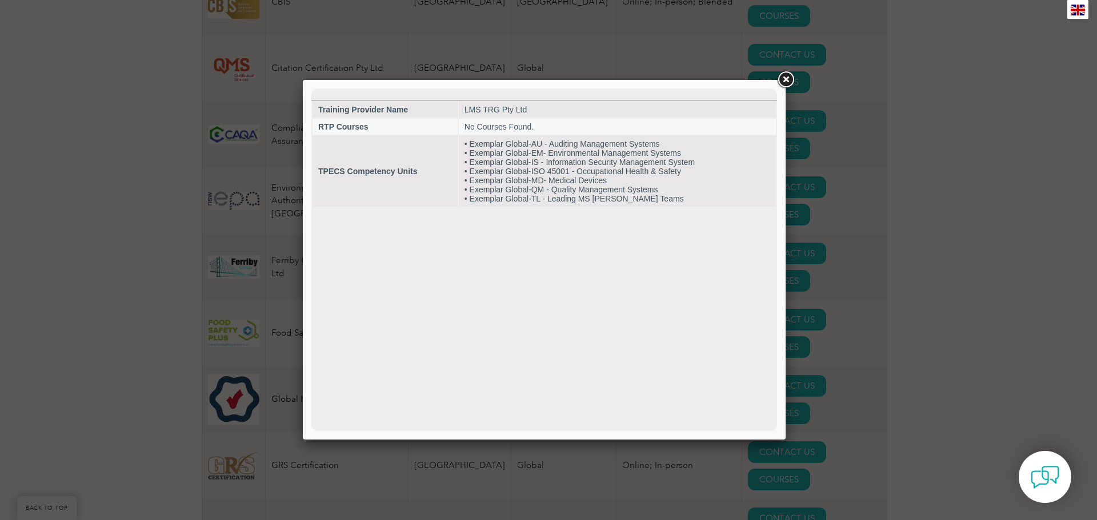
click at [782, 79] on link at bounding box center [785, 80] width 21 height 21
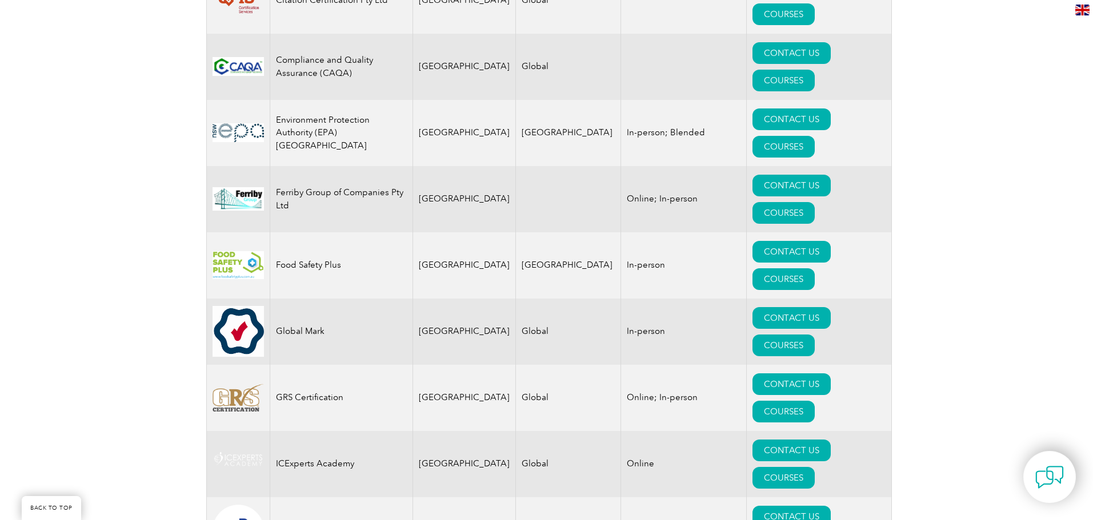
scroll to position [857, 0]
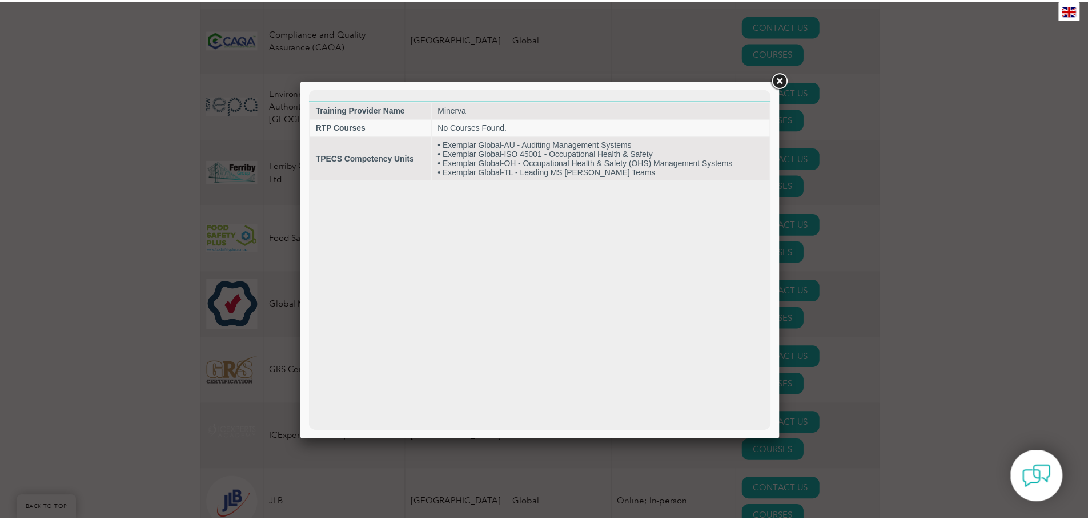
scroll to position [0, 0]
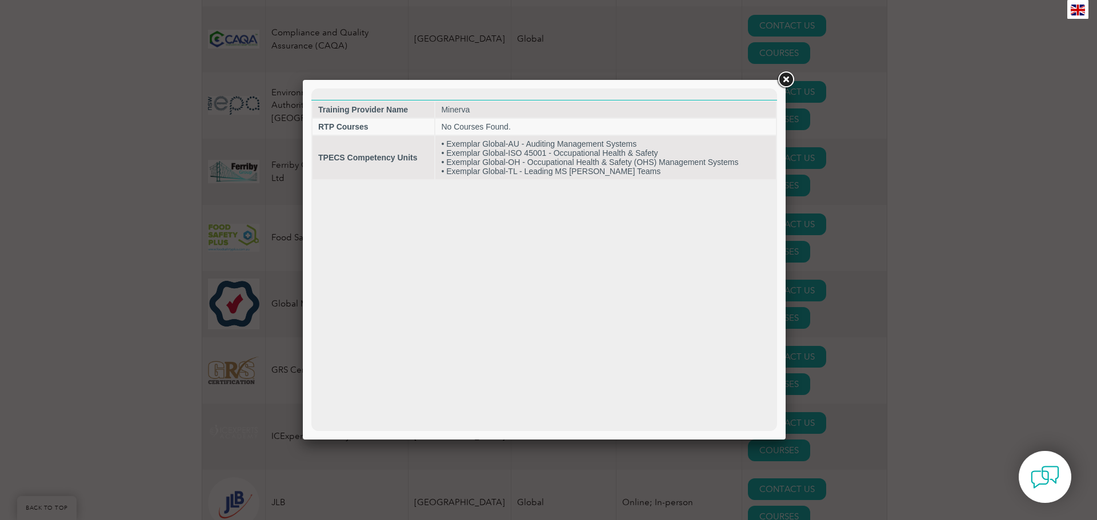
click at [783, 72] on link at bounding box center [785, 80] width 21 height 21
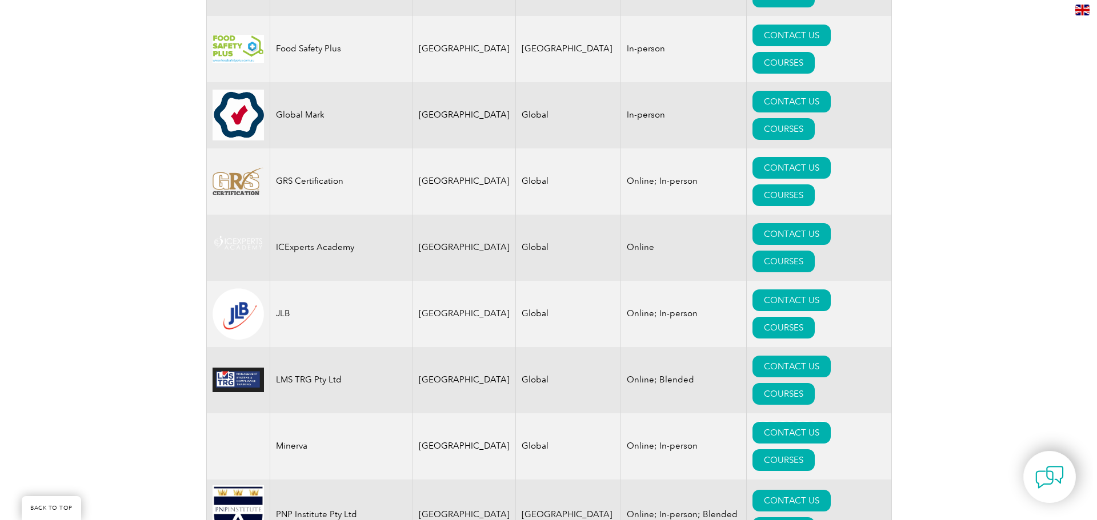
scroll to position [1047, 0]
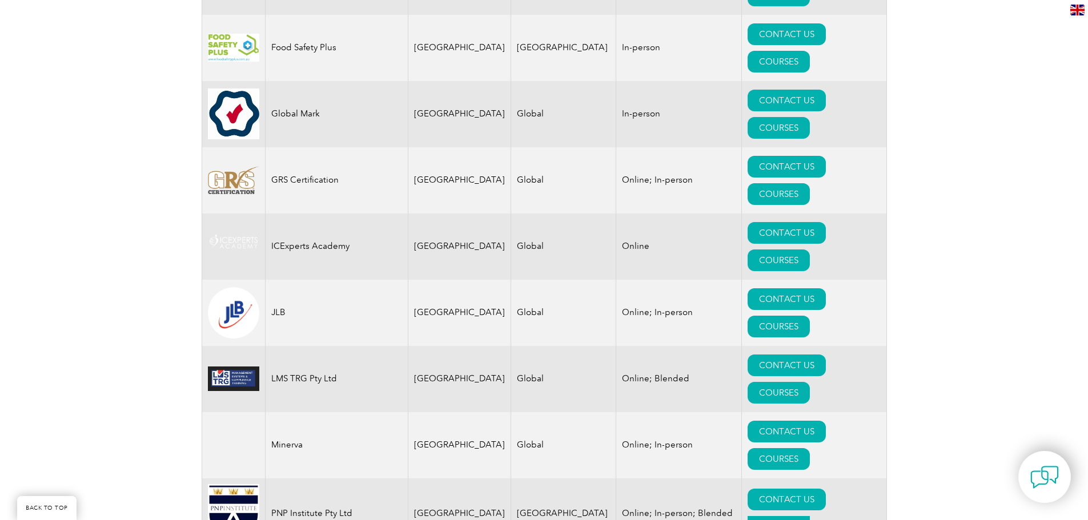
click at [810, 516] on link "COURSES" at bounding box center [779, 527] width 62 height 22
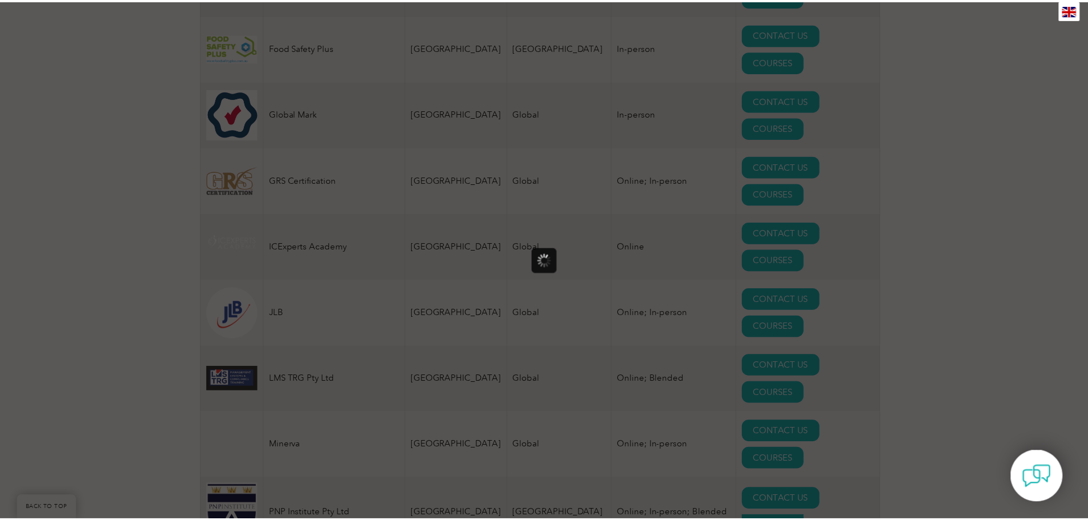
scroll to position [0, 0]
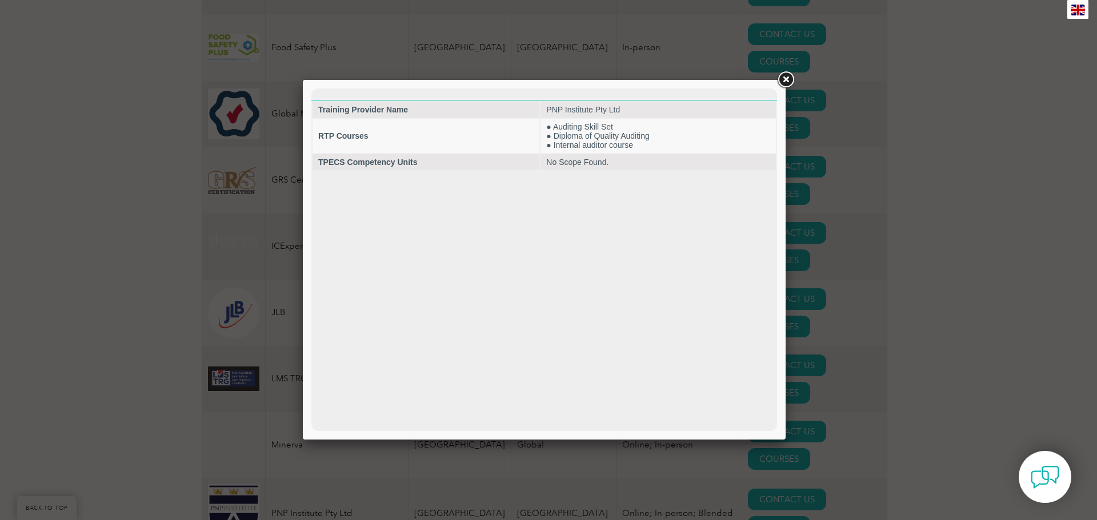
click at [786, 76] on link at bounding box center [785, 80] width 21 height 21
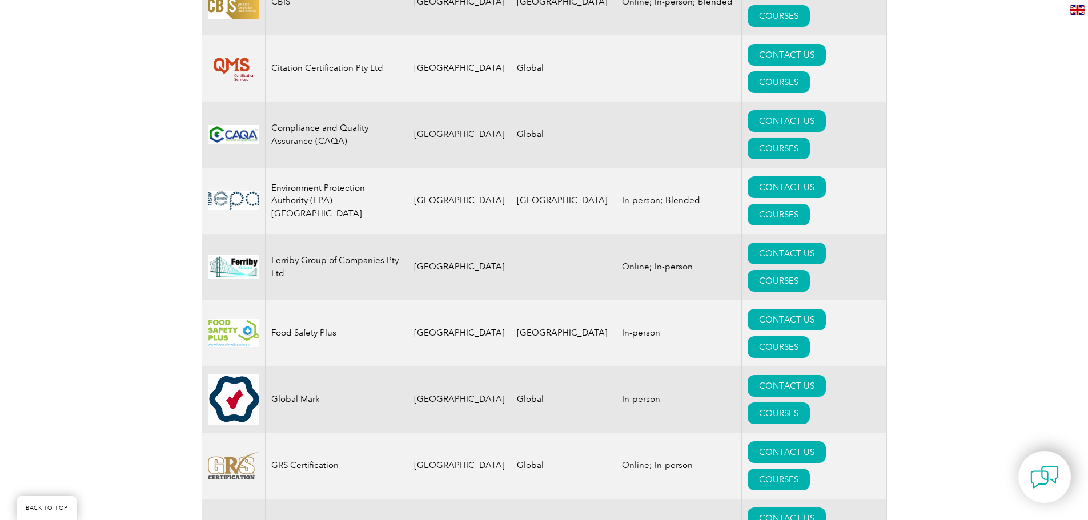
scroll to position [667, 0]
